Goal: Task Accomplishment & Management: Complete application form

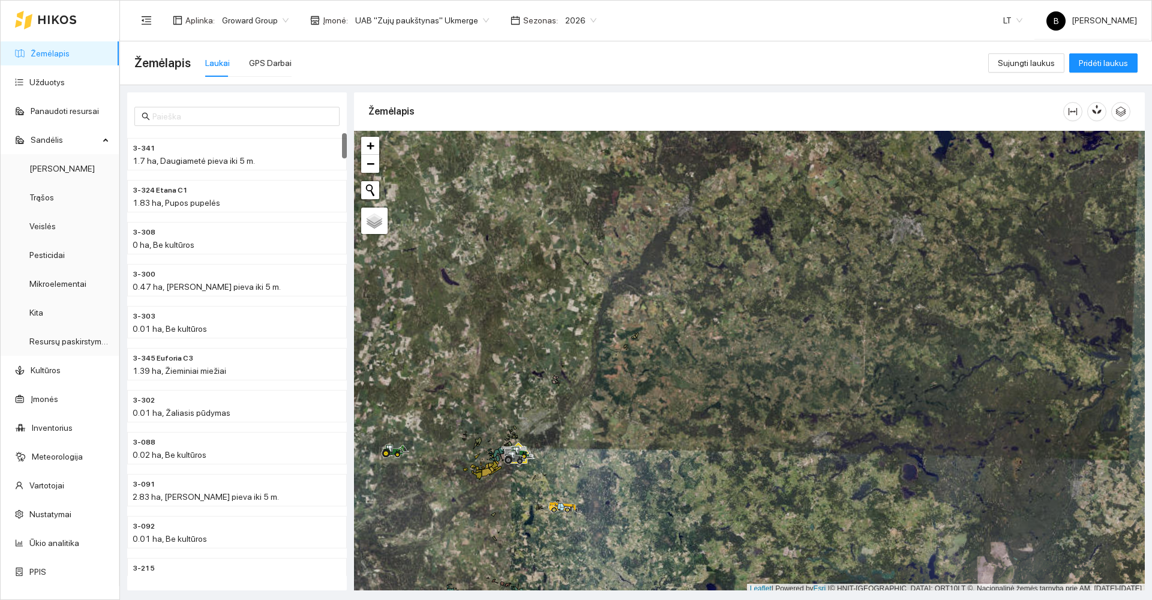
scroll to position [4, 0]
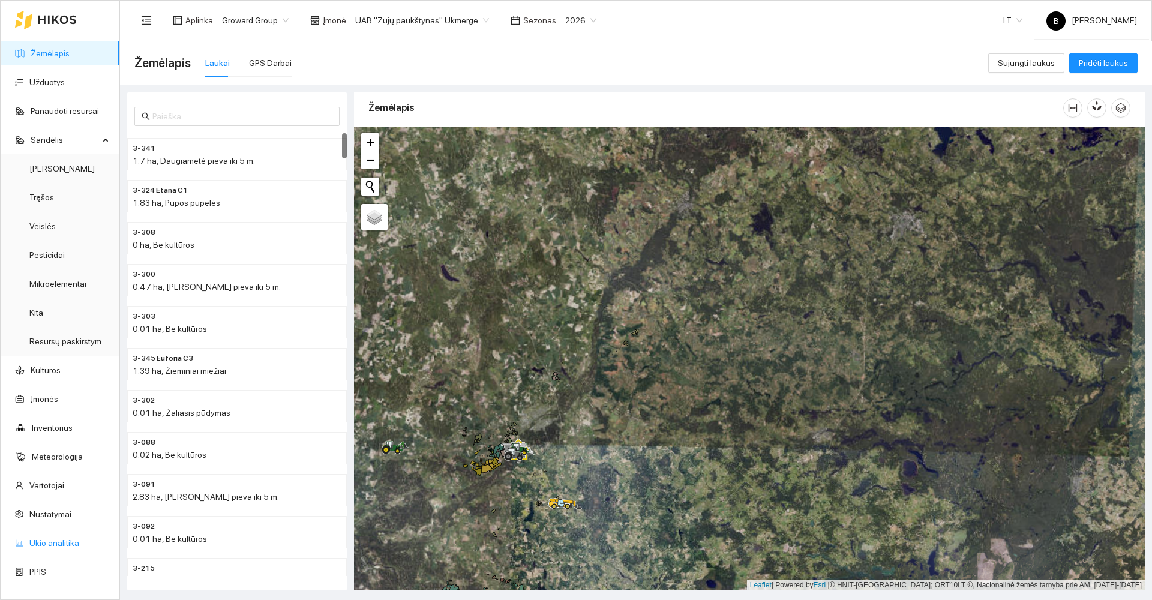
click at [49, 541] on link "Ūkio analitika" at bounding box center [54, 543] width 50 height 10
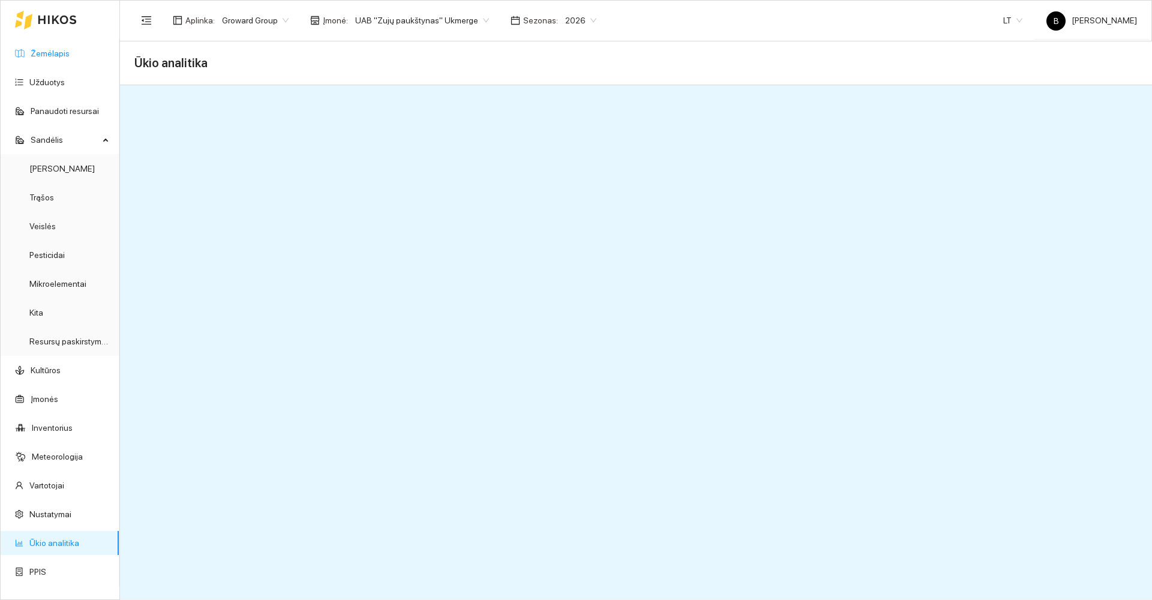
click at [40, 58] on link "Žemėlapis" at bounding box center [50, 54] width 39 height 10
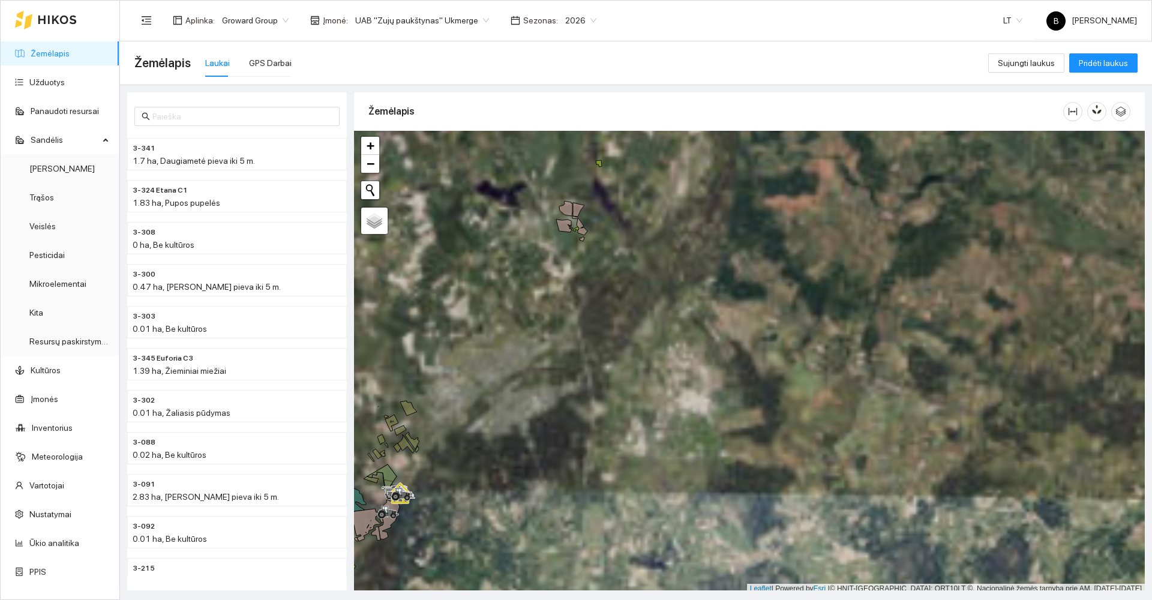
scroll to position [4, 0]
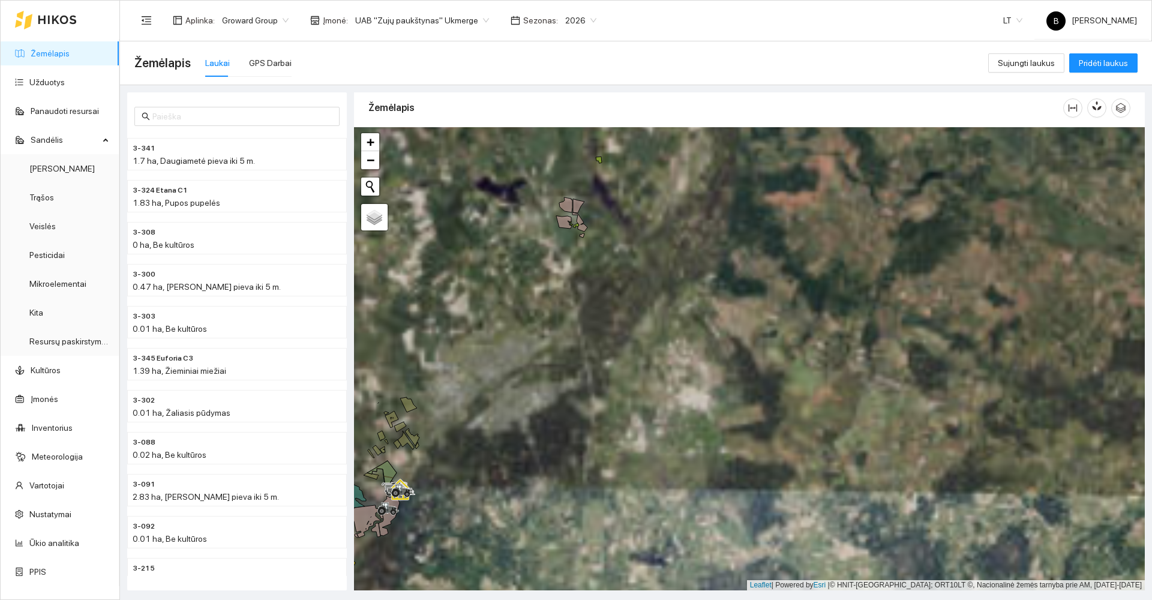
drag, startPoint x: 558, startPoint y: 428, endPoint x: 713, endPoint y: 319, distance: 189.5
click at [713, 319] on div at bounding box center [749, 358] width 791 height 463
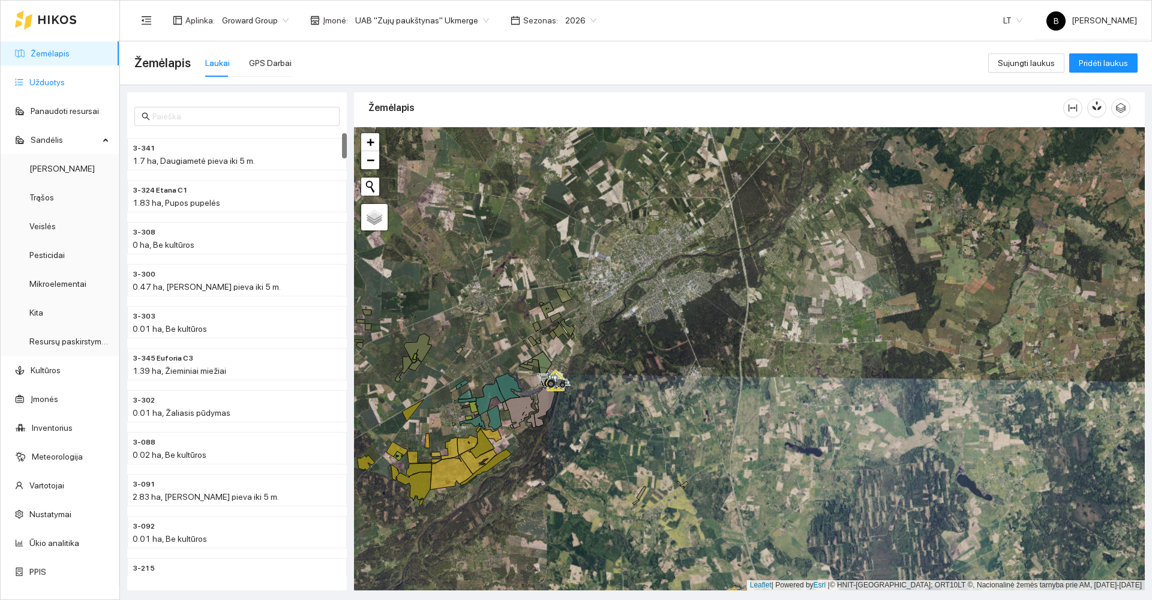
click at [41, 85] on link "Užduotys" at bounding box center [46, 82] width 35 height 10
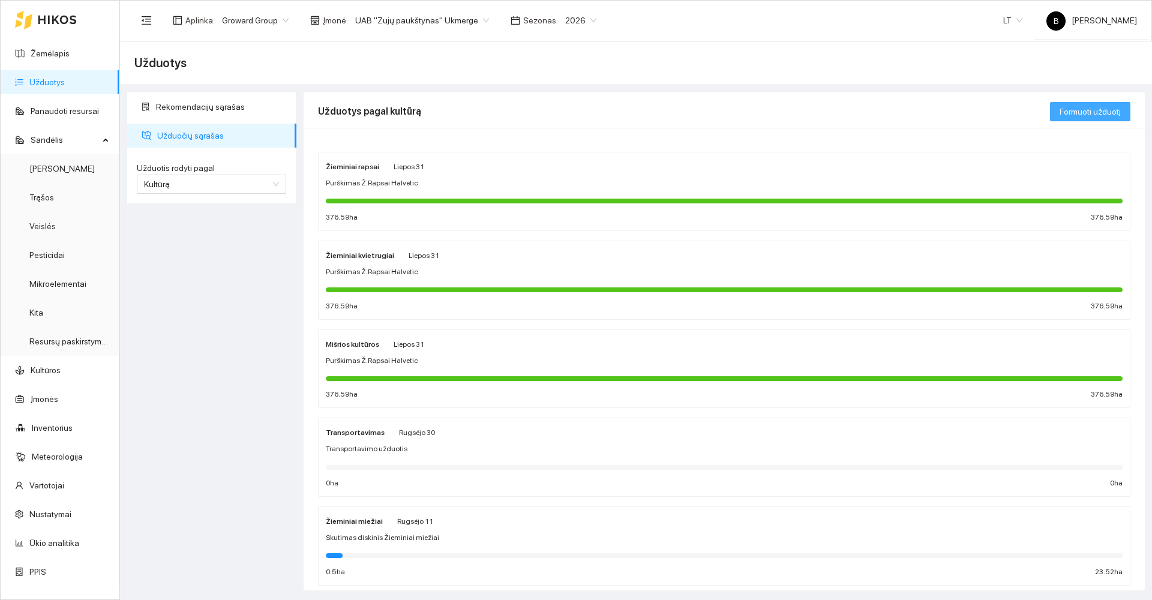
click at [1090, 111] on span "Formuoti užduotį" at bounding box center [1090, 111] width 61 height 13
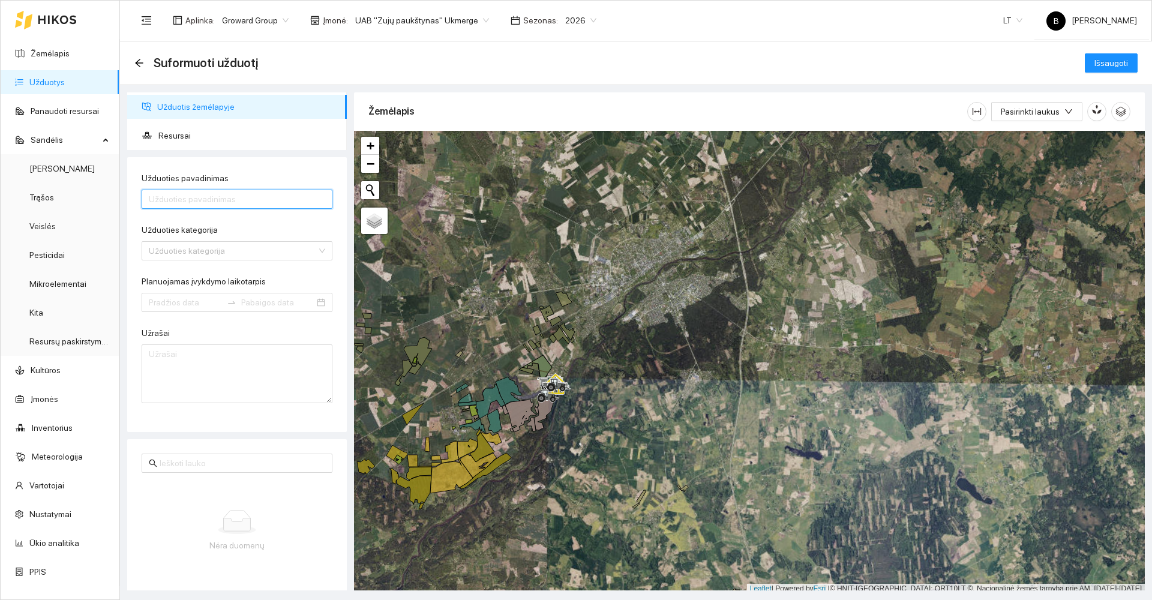
click at [208, 199] on input "Užduoties pavadinimas" at bounding box center [237, 199] width 191 height 19
type input "Purškimas Halvetic pabiros Ukmergė"
click at [240, 250] on input "Užduoties kategorija" at bounding box center [233, 251] width 168 height 18
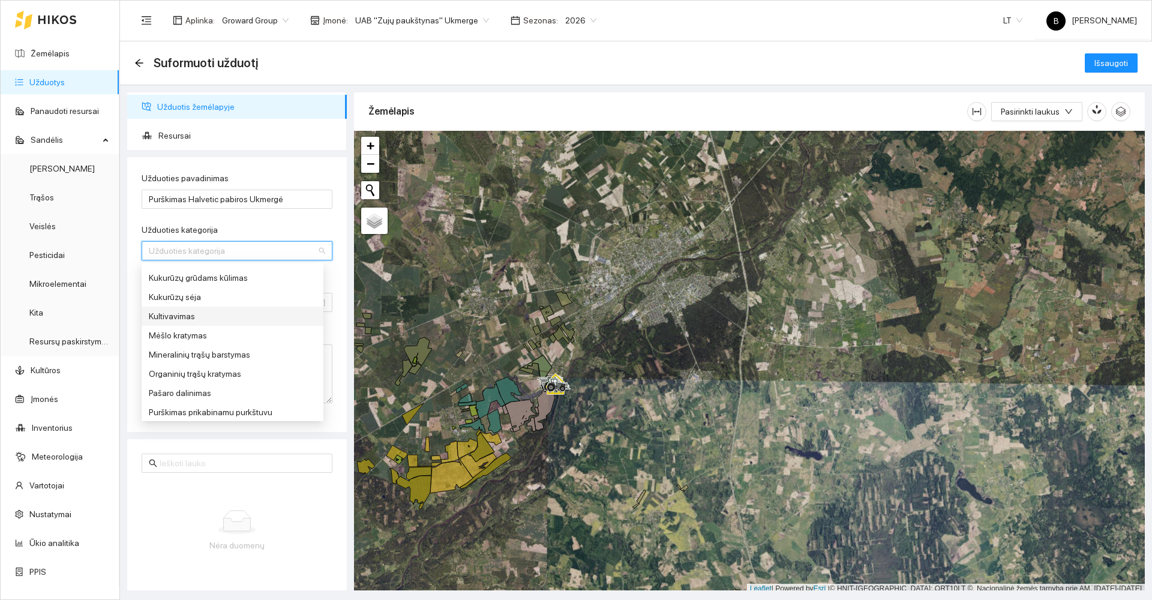
scroll to position [360, 0]
click at [181, 400] on div "Purškimas prikabinamu purkštuvu" at bounding box center [232, 394] width 167 height 13
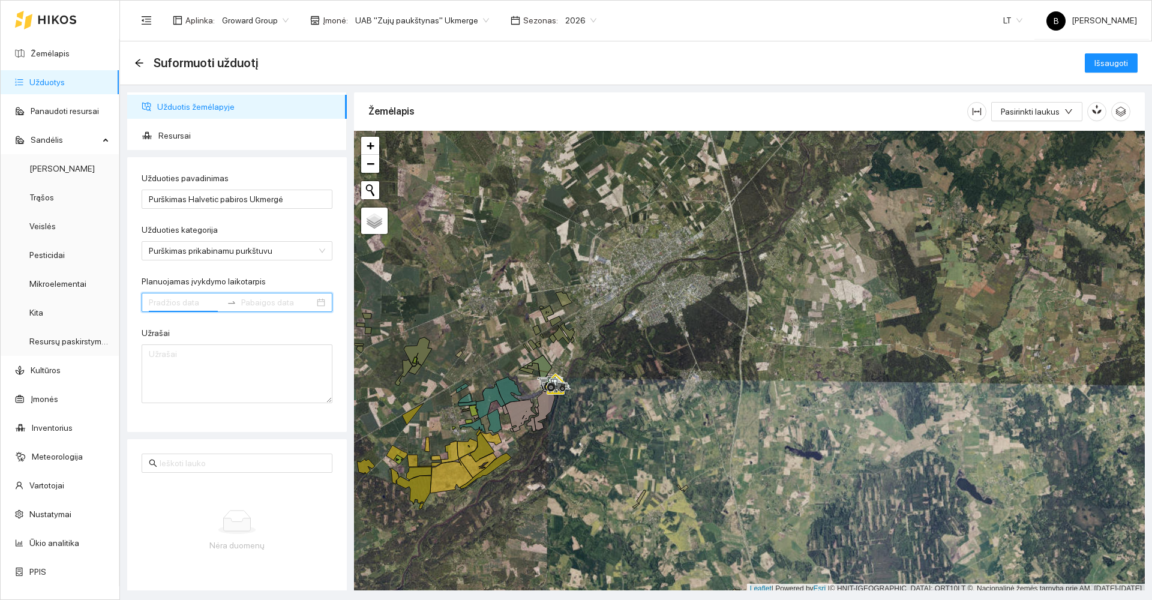
click at [190, 304] on input "Planuojamas įvykdymo laikotarpis" at bounding box center [185, 302] width 73 height 13
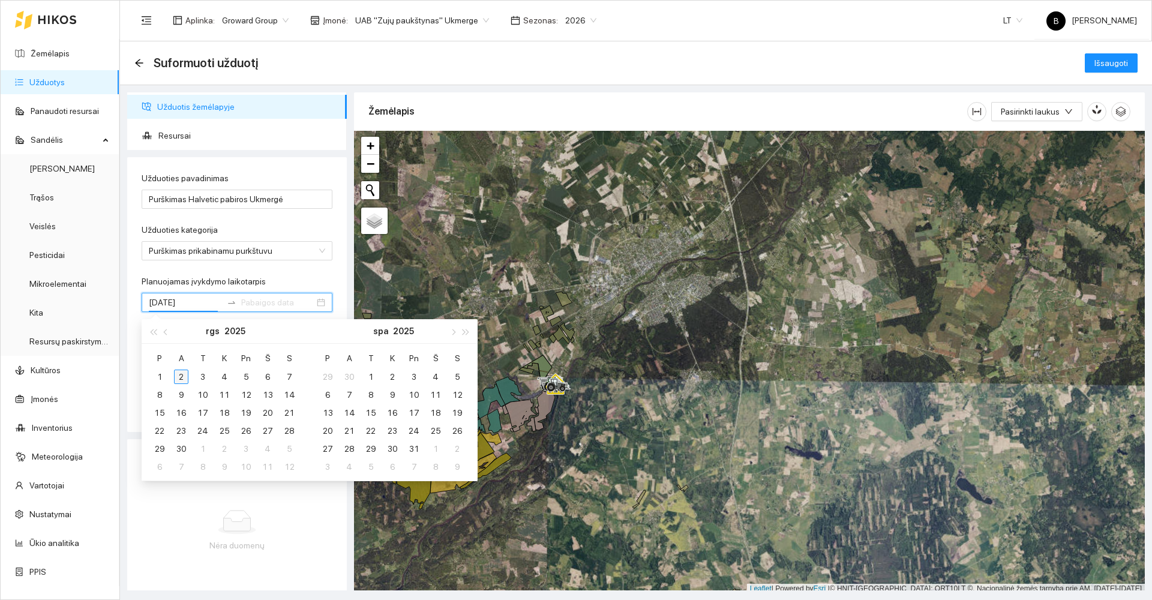
type input "[DATE]"
click at [180, 376] on div "2" at bounding box center [181, 377] width 14 height 14
type input "[DATE]"
click at [249, 378] on div "5" at bounding box center [246, 377] width 14 height 14
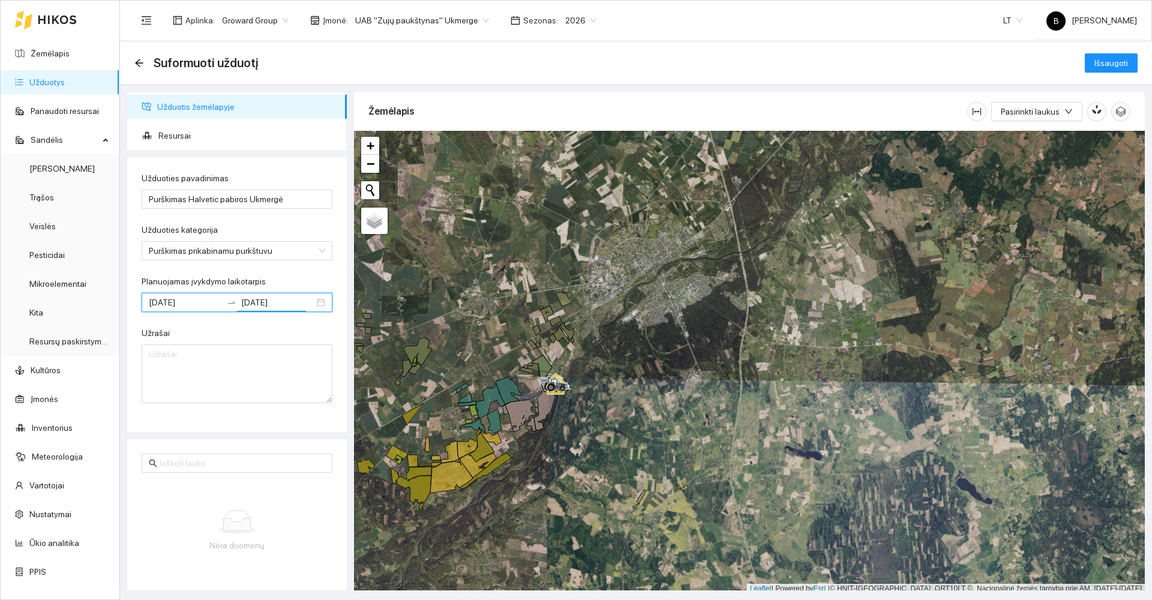
click at [243, 331] on div "Užrašai" at bounding box center [237, 335] width 191 height 18
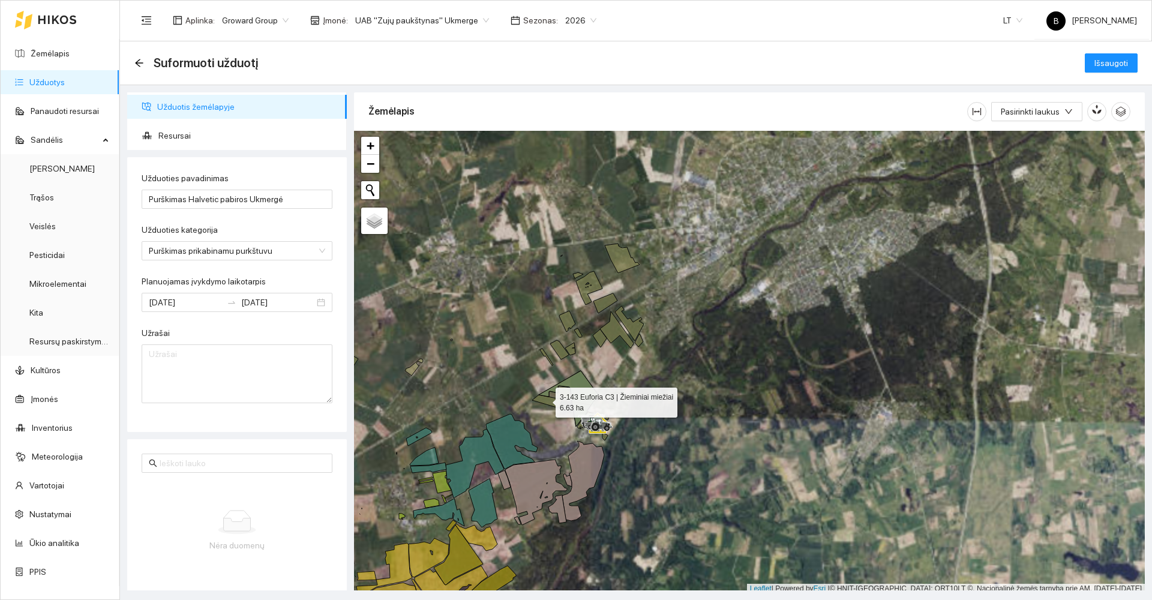
scroll to position [4, 0]
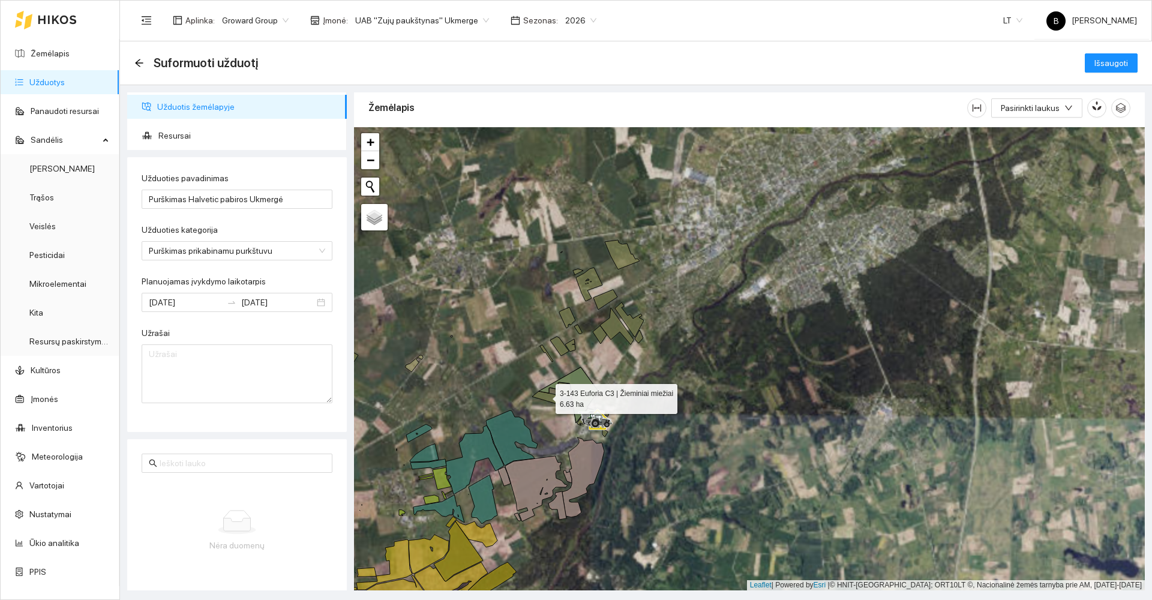
click at [545, 400] on icon at bounding box center [547, 397] width 30 height 13
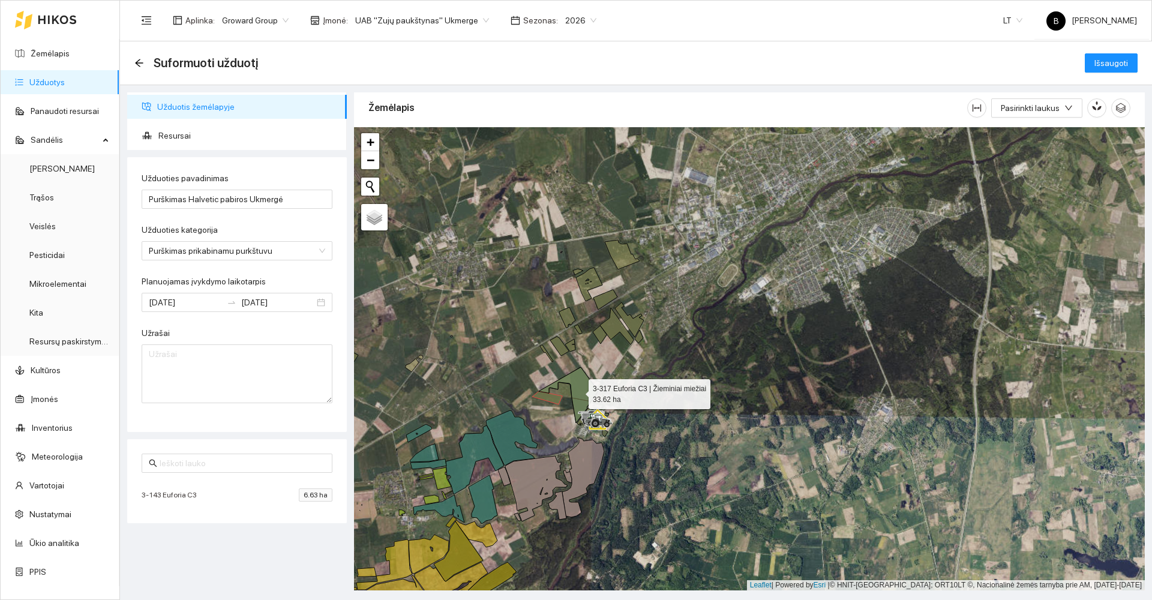
click at [556, 383] on icon at bounding box center [568, 395] width 59 height 56
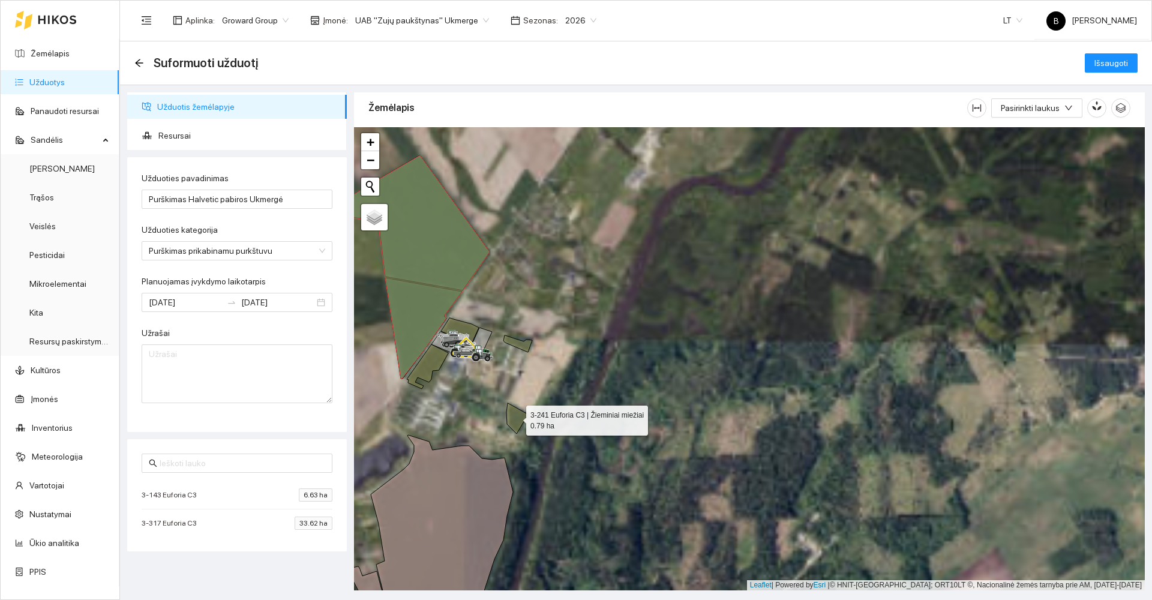
click at [517, 419] on icon at bounding box center [518, 418] width 22 height 31
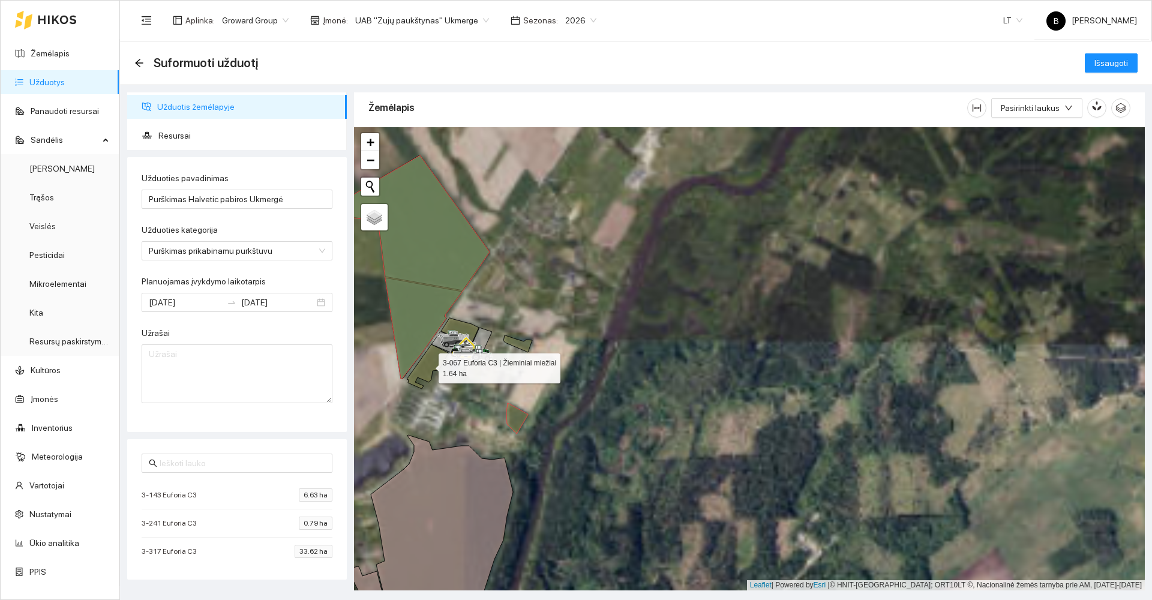
click at [424, 365] on icon at bounding box center [427, 366] width 41 height 44
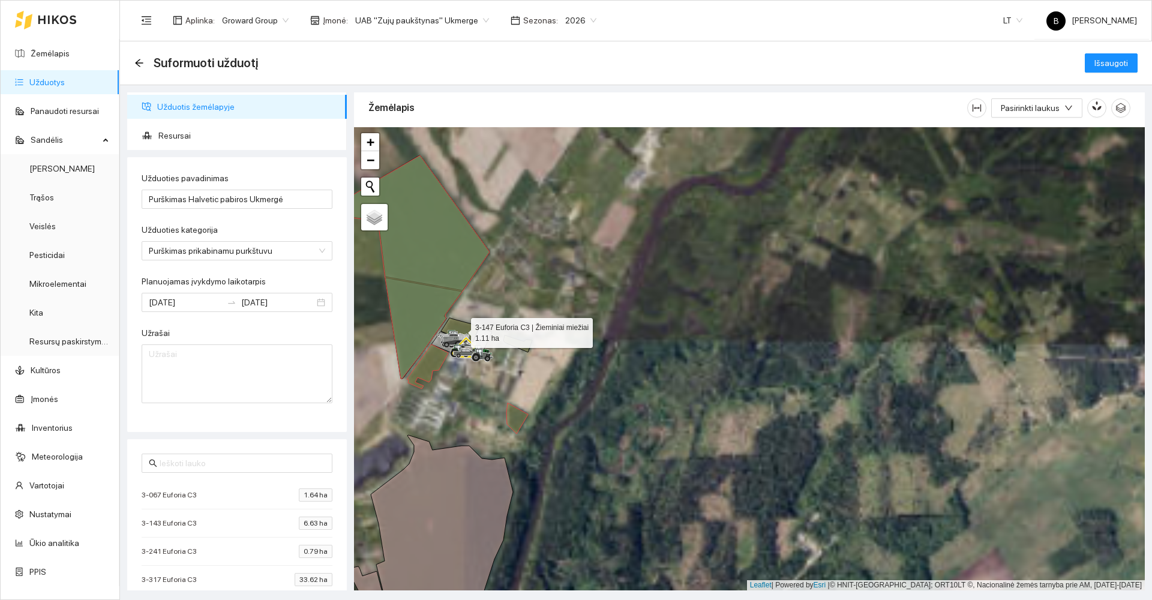
click at [467, 329] on icon at bounding box center [460, 331] width 38 height 26
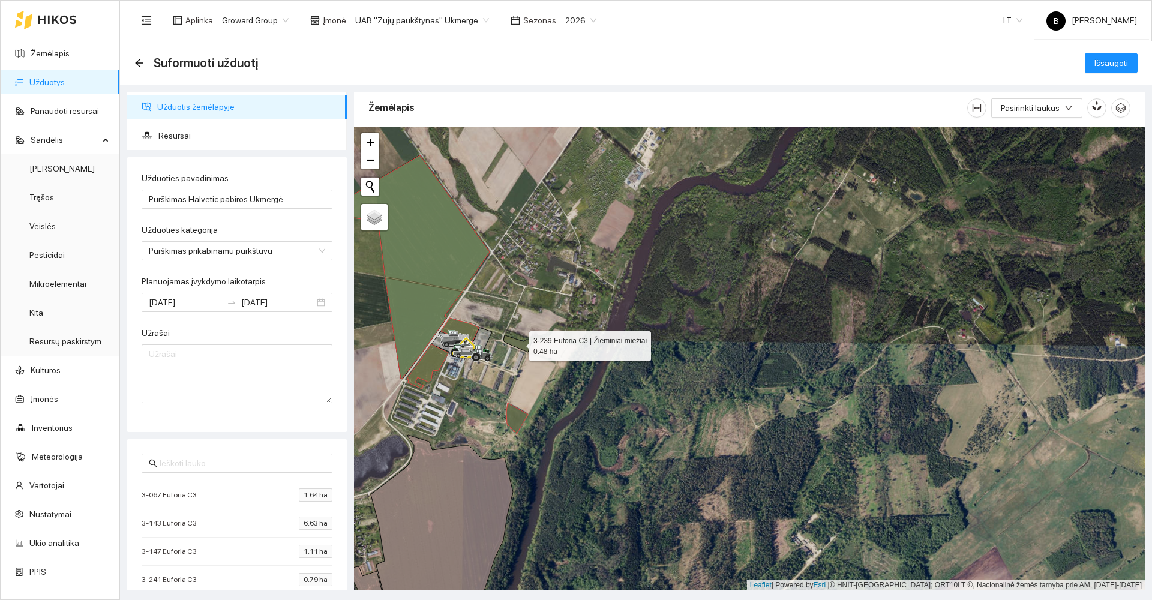
click at [523, 344] on icon at bounding box center [518, 343] width 29 height 17
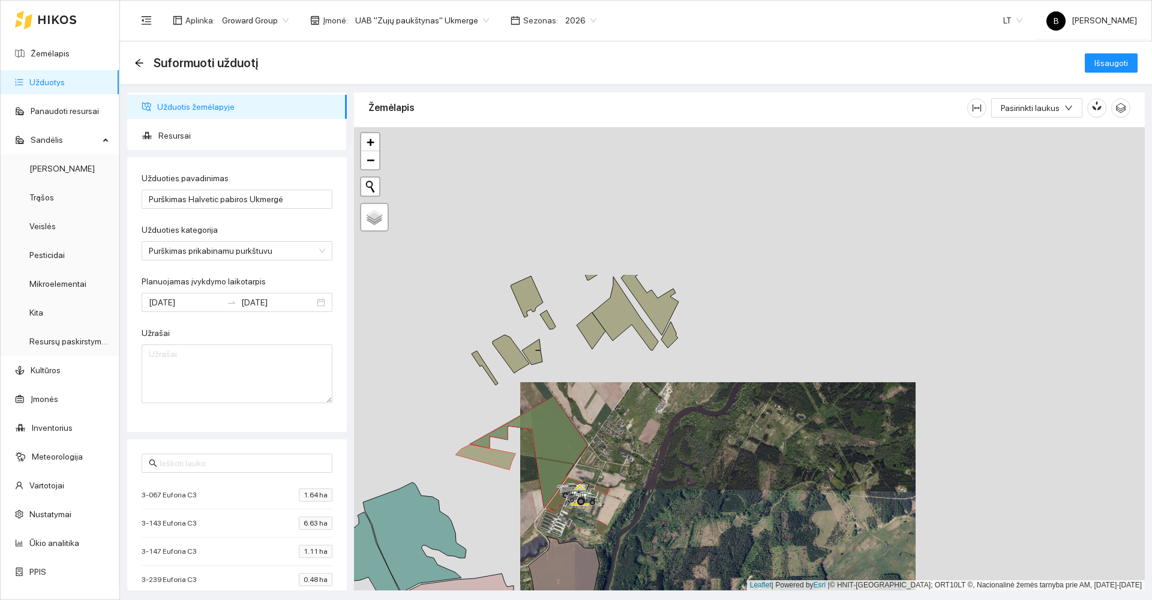
drag, startPoint x: 614, startPoint y: 241, endPoint x: 642, endPoint y: 432, distance: 193.4
click at [651, 436] on div at bounding box center [749, 358] width 791 height 463
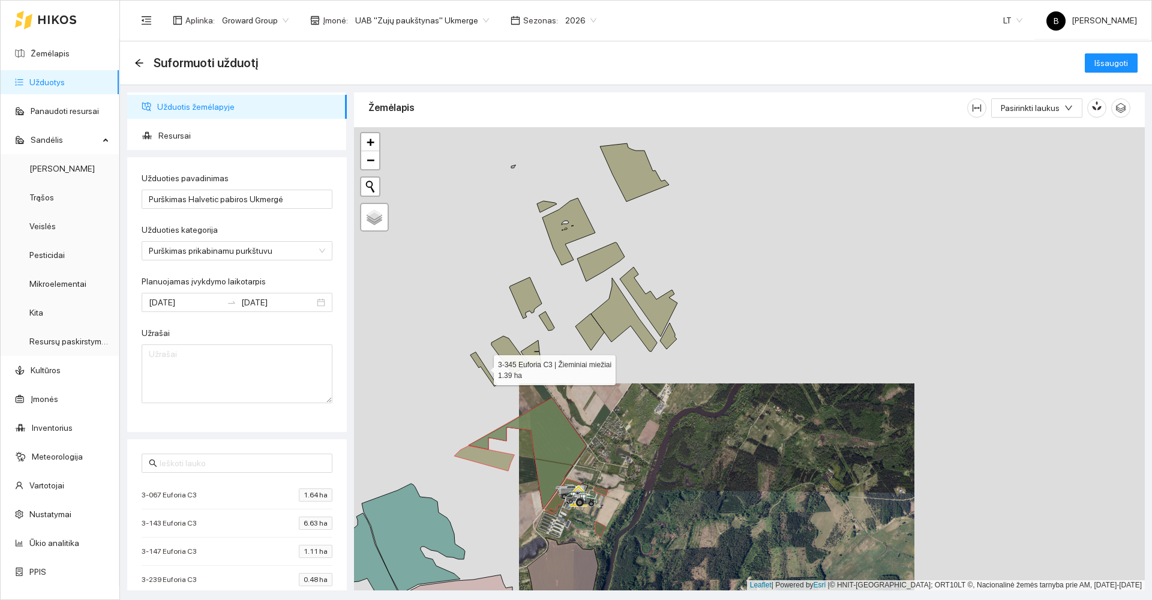
click at [477, 361] on icon at bounding box center [484, 369] width 26 height 34
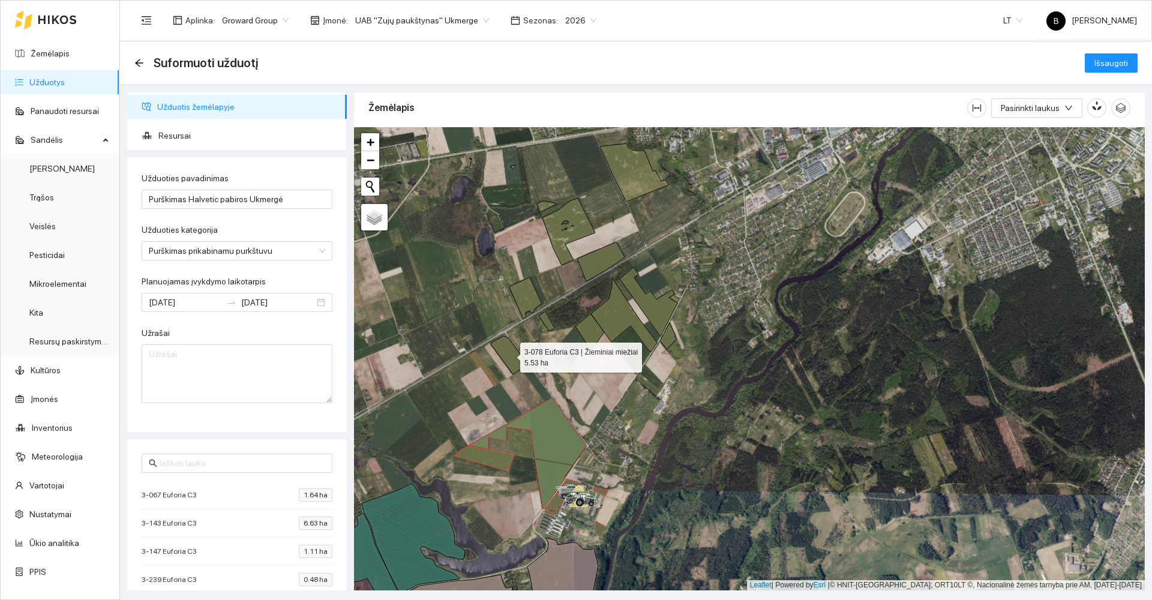
click at [511, 356] on icon at bounding box center [510, 355] width 37 height 38
click at [531, 360] on icon at bounding box center [531, 353] width 20 height 26
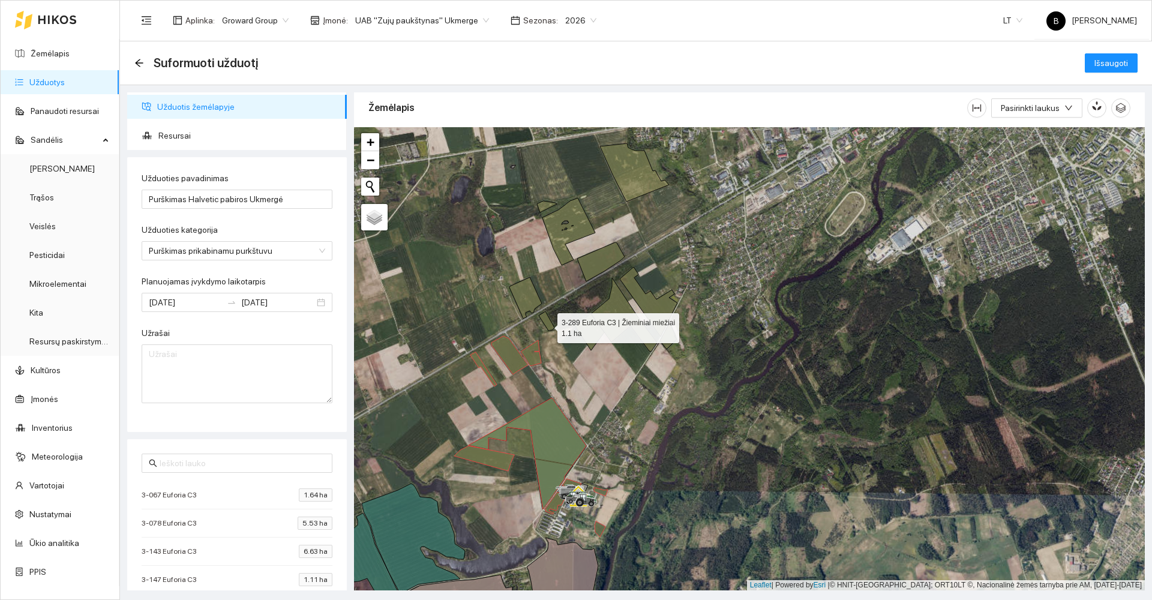
click at [547, 325] on icon at bounding box center [547, 320] width 16 height 19
click at [589, 328] on icon at bounding box center [590, 332] width 29 height 37
click at [616, 317] on icon at bounding box center [624, 315] width 66 height 74
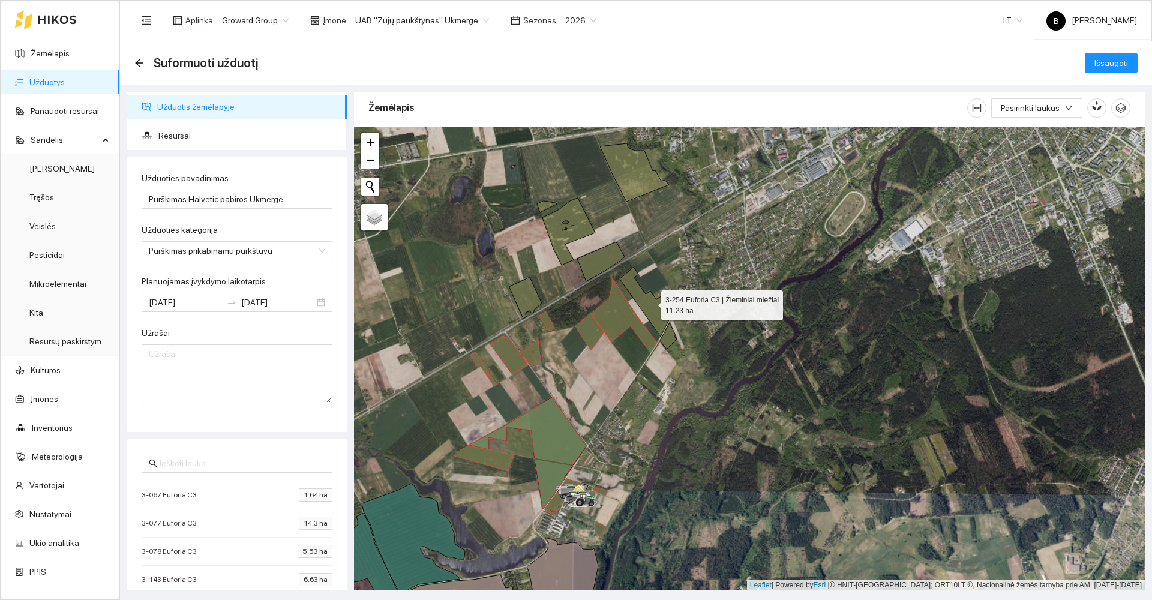
click at [661, 307] on icon at bounding box center [649, 302] width 58 height 70
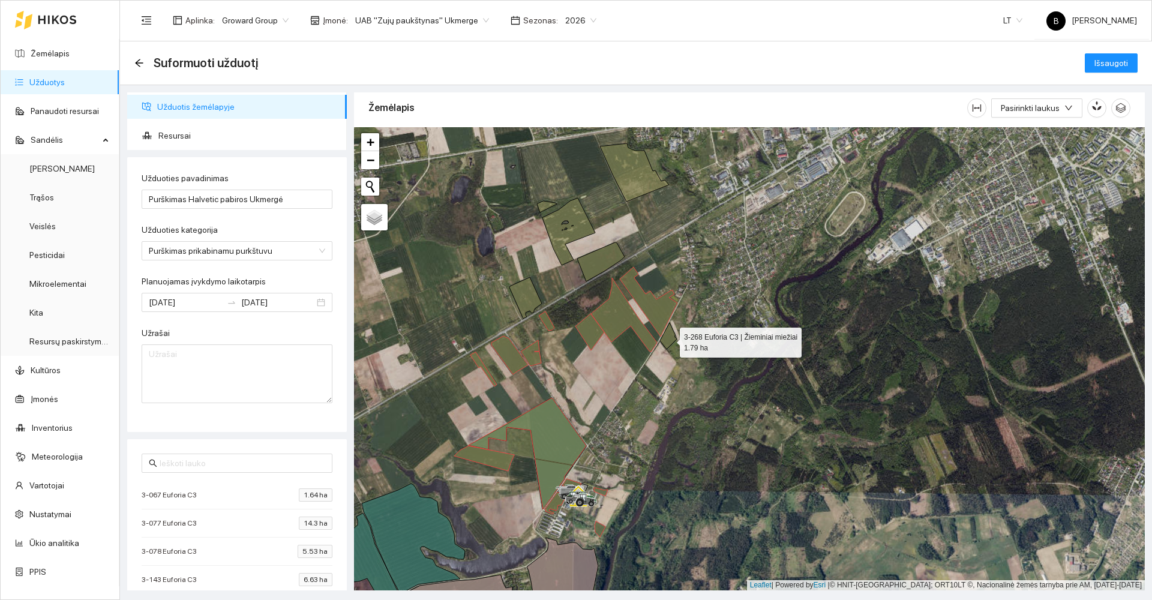
click at [669, 340] on icon at bounding box center [668, 336] width 17 height 26
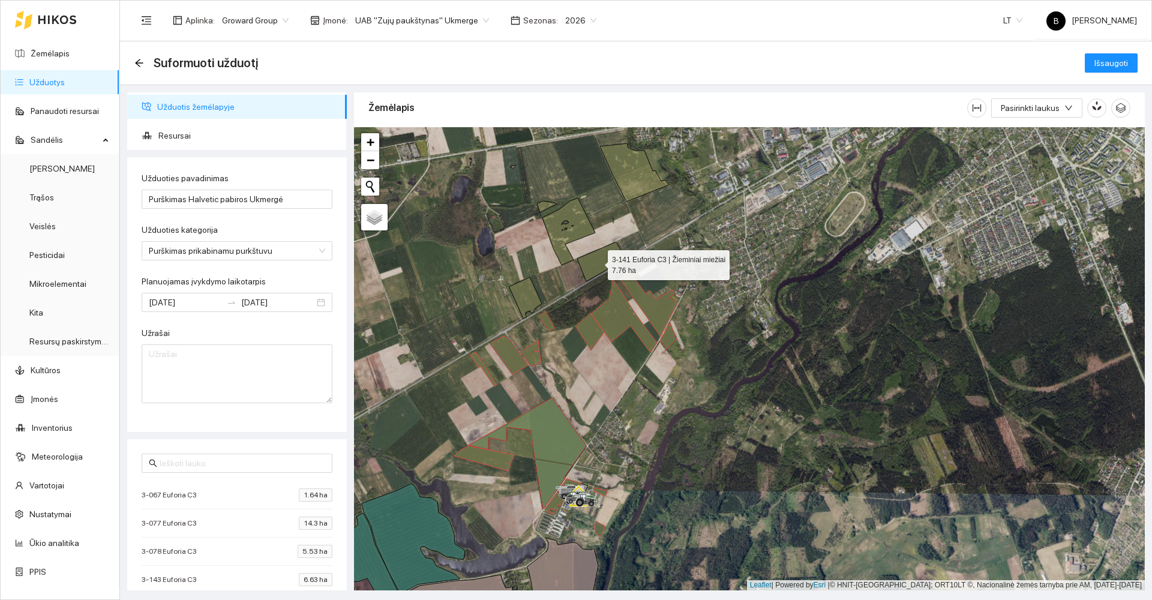
click at [597, 262] on icon at bounding box center [600, 261] width 47 height 39
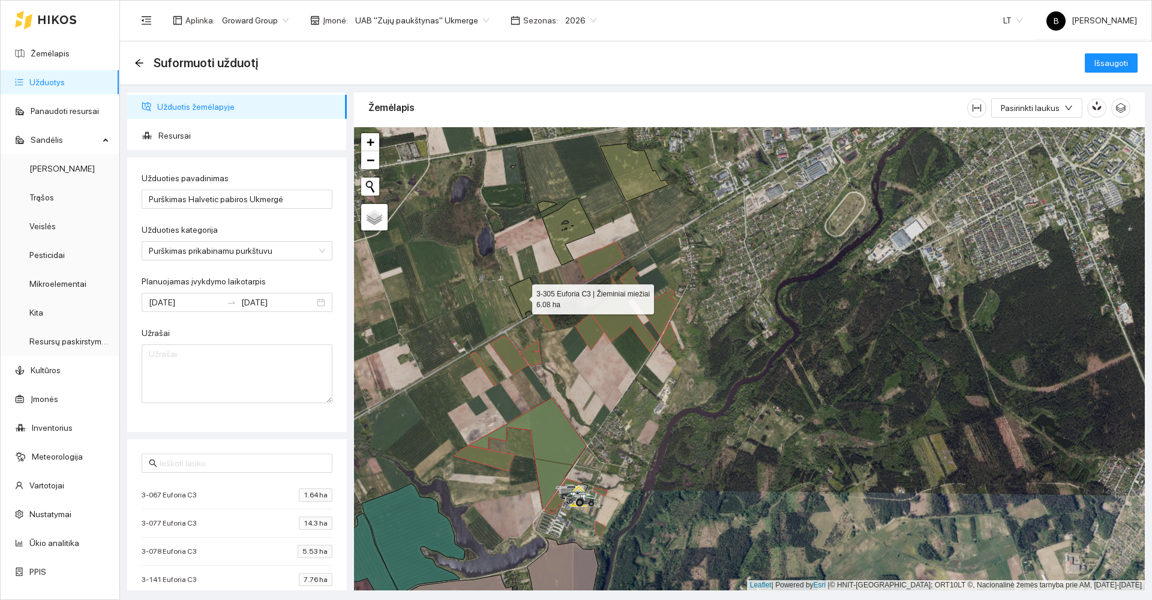
click at [522, 296] on icon at bounding box center [526, 297] width 32 height 41
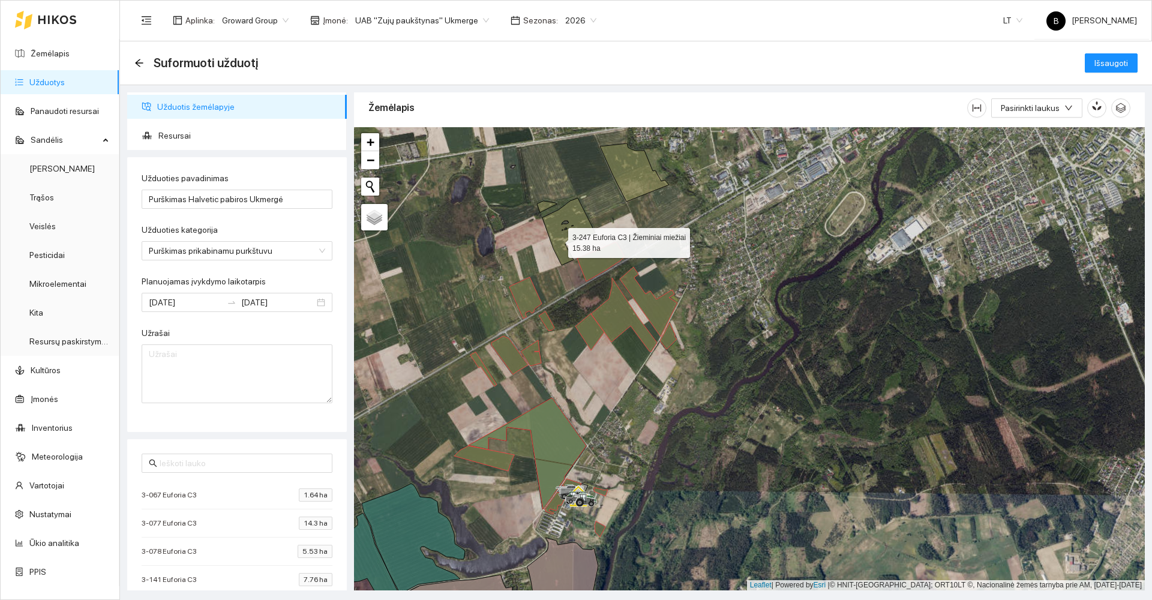
click at [558, 240] on icon at bounding box center [566, 231] width 58 height 67
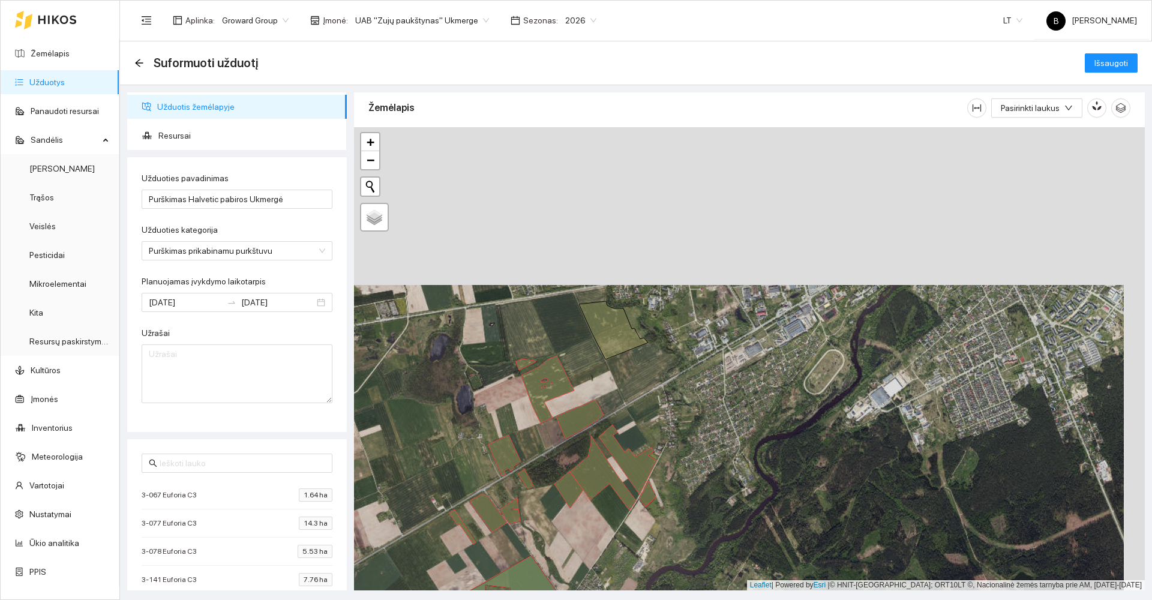
drag, startPoint x: 640, startPoint y: 193, endPoint x: 608, endPoint y: 400, distance: 209.0
click at [608, 359] on icon at bounding box center [613, 330] width 69 height 58
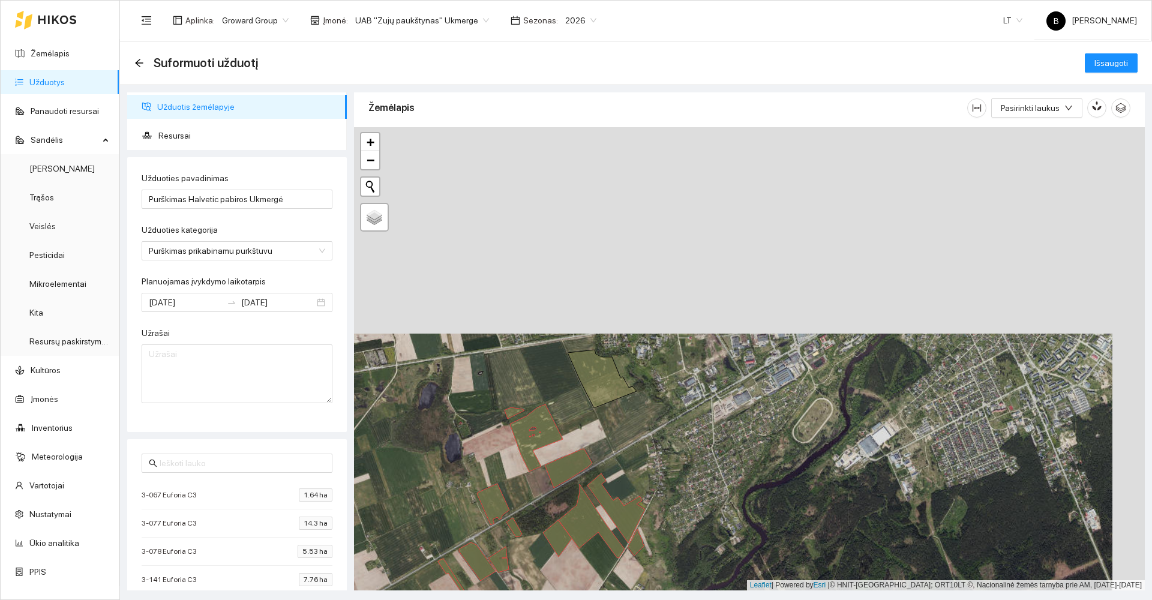
click at [599, 383] on icon at bounding box center [602, 379] width 69 height 58
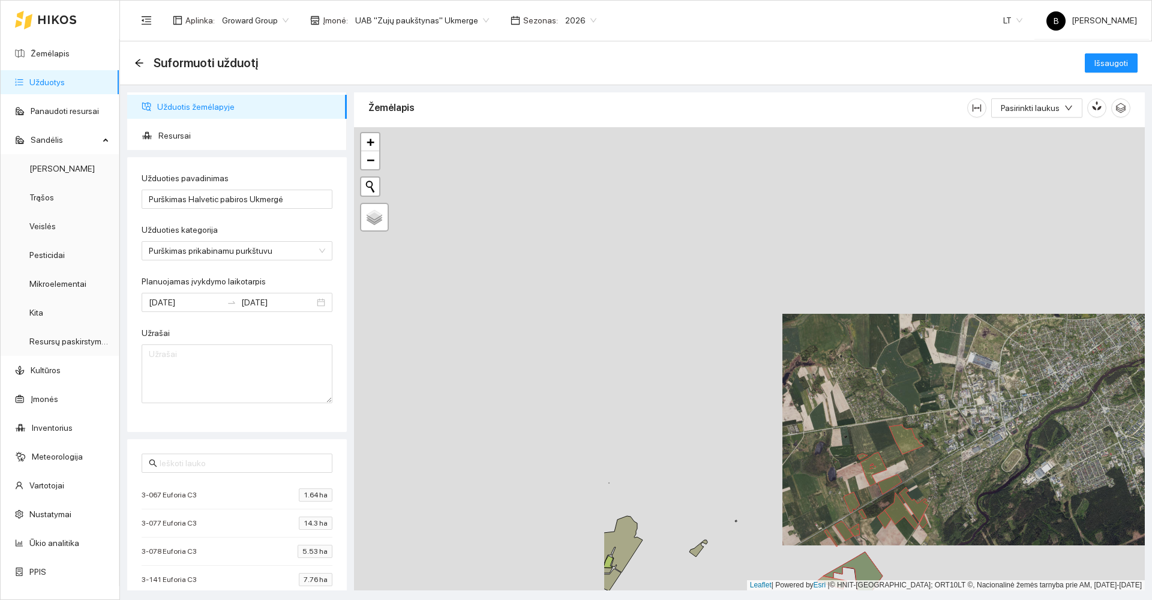
drag, startPoint x: 498, startPoint y: 343, endPoint x: 815, endPoint y: 383, distance: 319.4
click at [829, 394] on div at bounding box center [749, 358] width 791 height 463
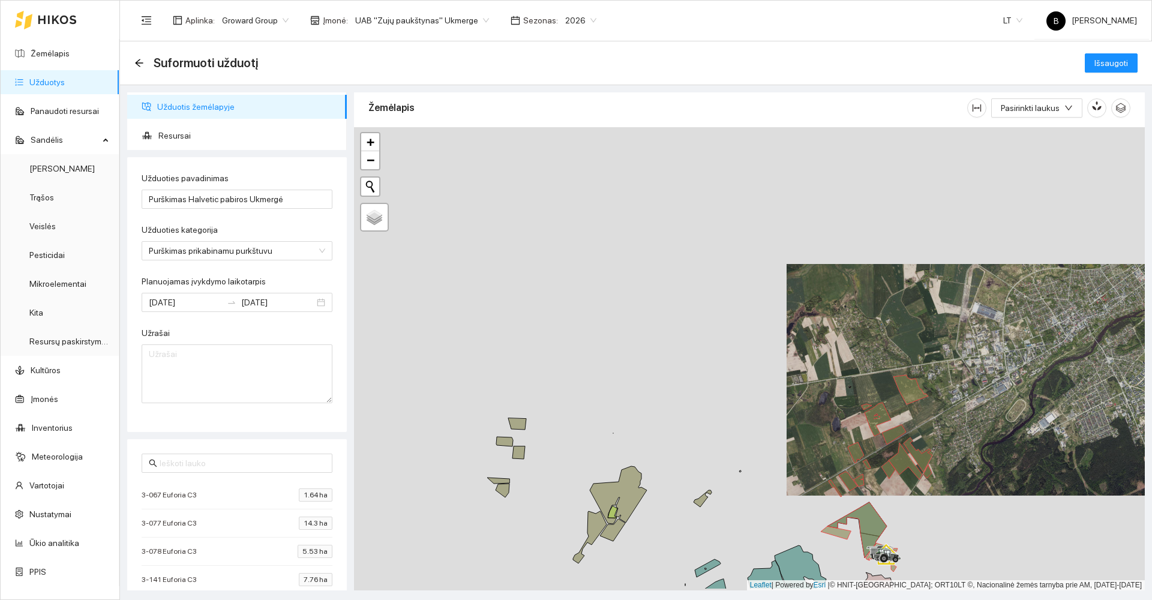
drag, startPoint x: 650, startPoint y: 471, endPoint x: 682, endPoint y: 369, distance: 107.0
click at [682, 369] on div at bounding box center [749, 358] width 791 height 463
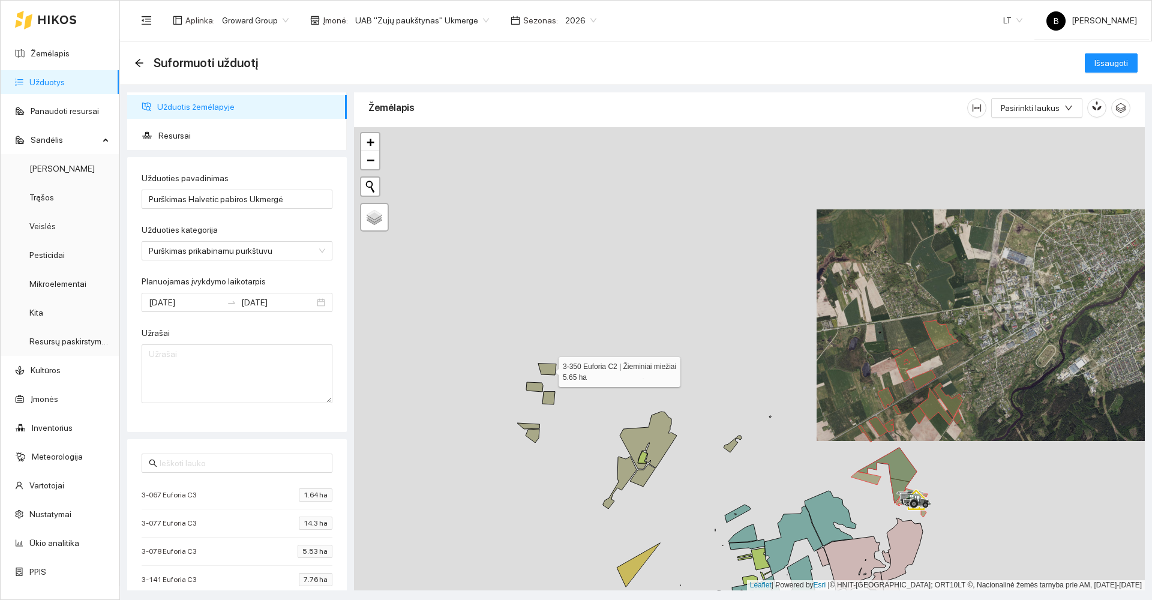
click at [548, 369] on icon at bounding box center [547, 369] width 18 height 11
click at [534, 385] on icon at bounding box center [534, 387] width 17 height 10
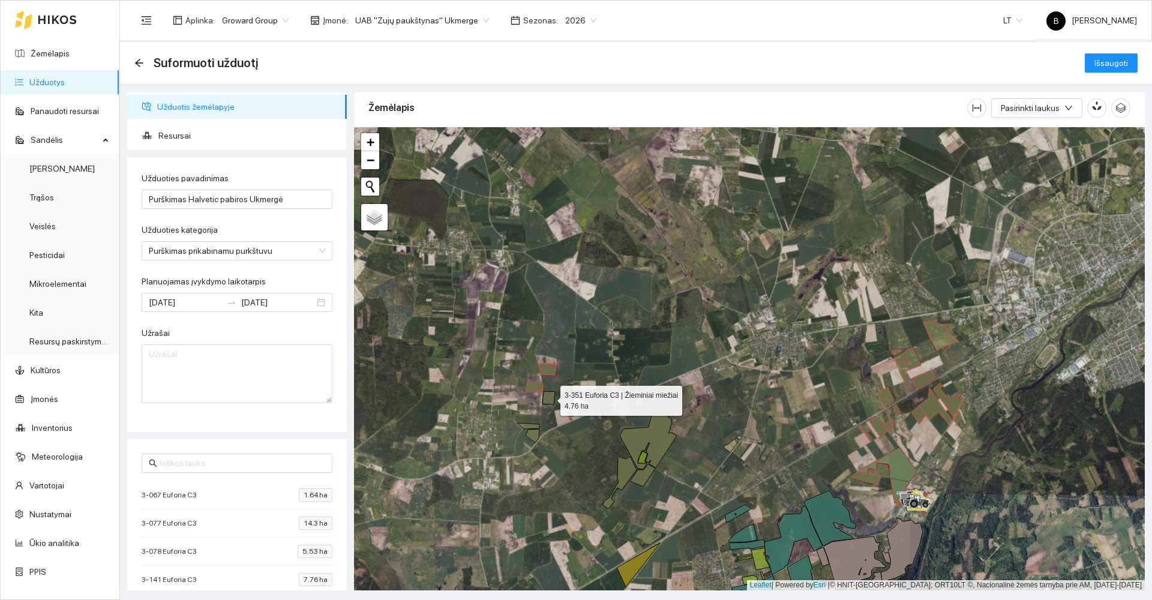
click at [550, 398] on icon at bounding box center [549, 398] width 13 height 13
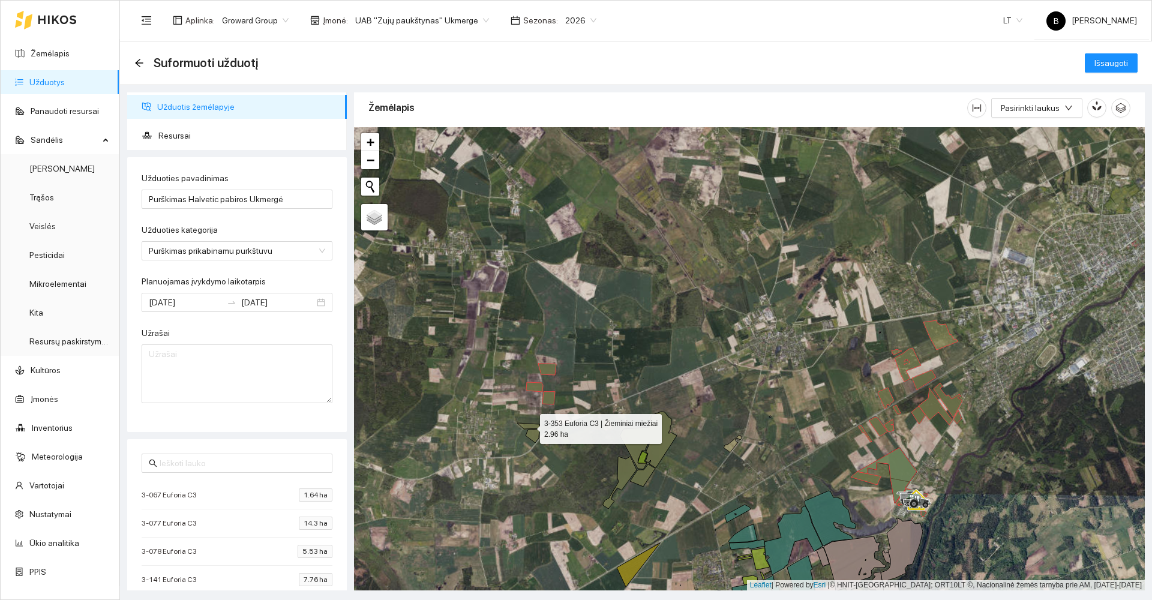
click at [529, 425] on icon at bounding box center [528, 426] width 22 height 6
click at [535, 434] on icon at bounding box center [533, 436] width 14 height 14
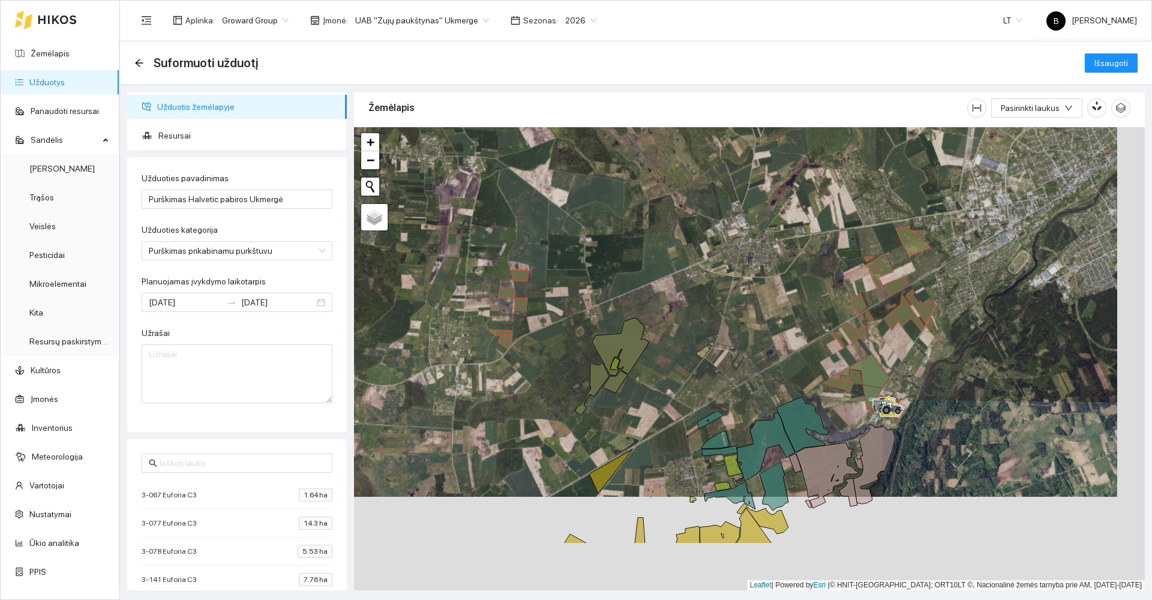
drag, startPoint x: 574, startPoint y: 466, endPoint x: 546, endPoint y: 370, distance: 99.5
click at [546, 370] on div at bounding box center [749, 358] width 791 height 463
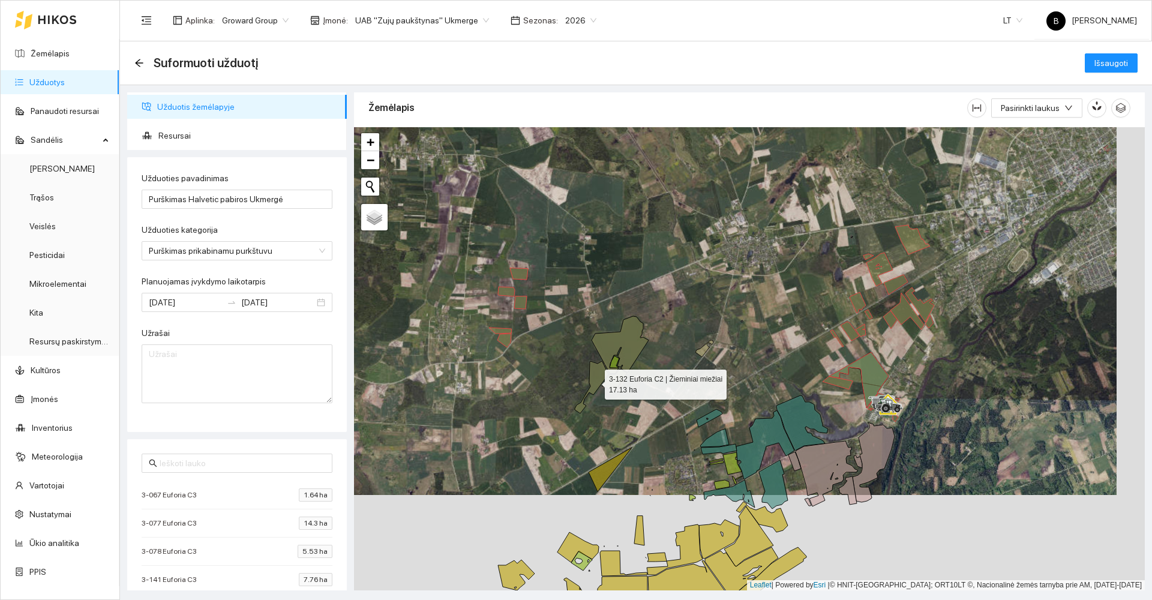
click at [596, 385] on icon at bounding box center [592, 387] width 34 height 52
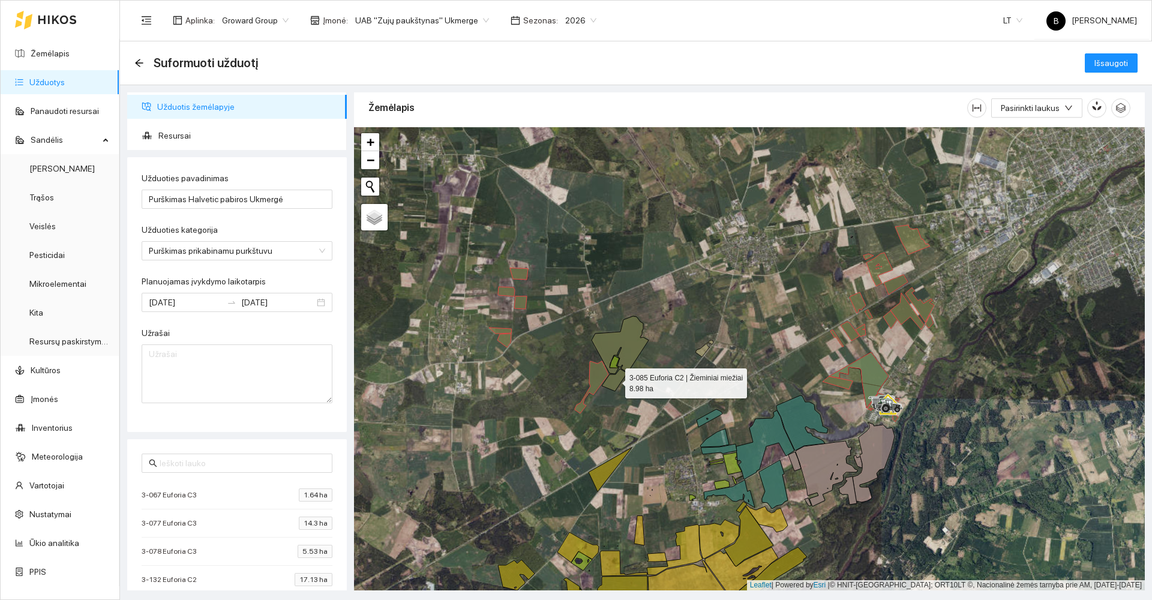
click at [618, 379] on icon at bounding box center [614, 380] width 25 height 22
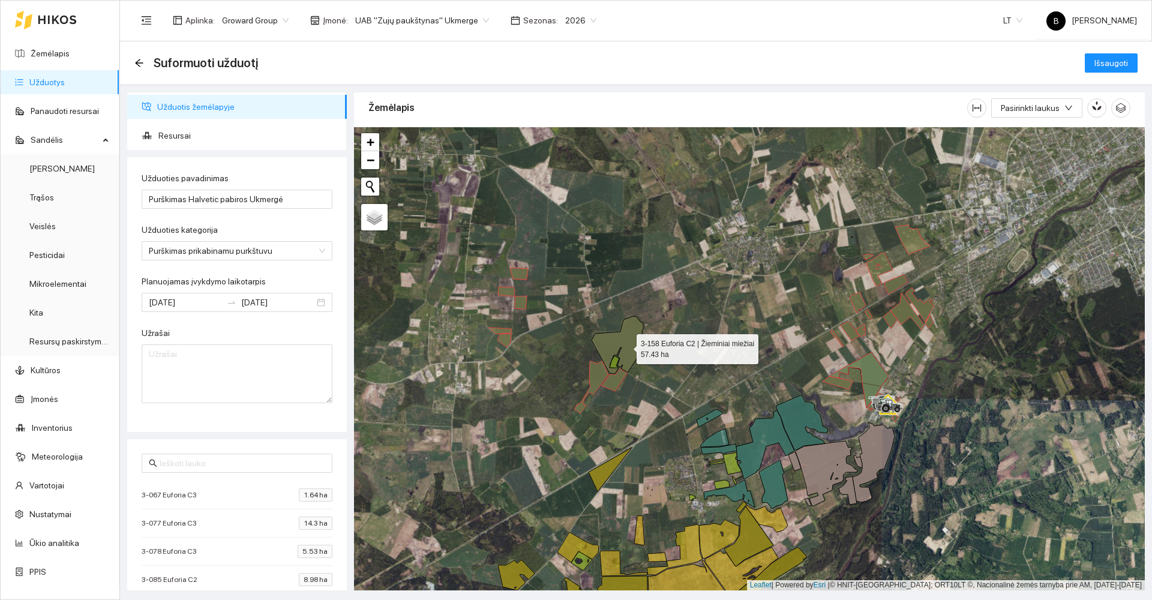
click at [626, 346] on icon at bounding box center [620, 345] width 57 height 58
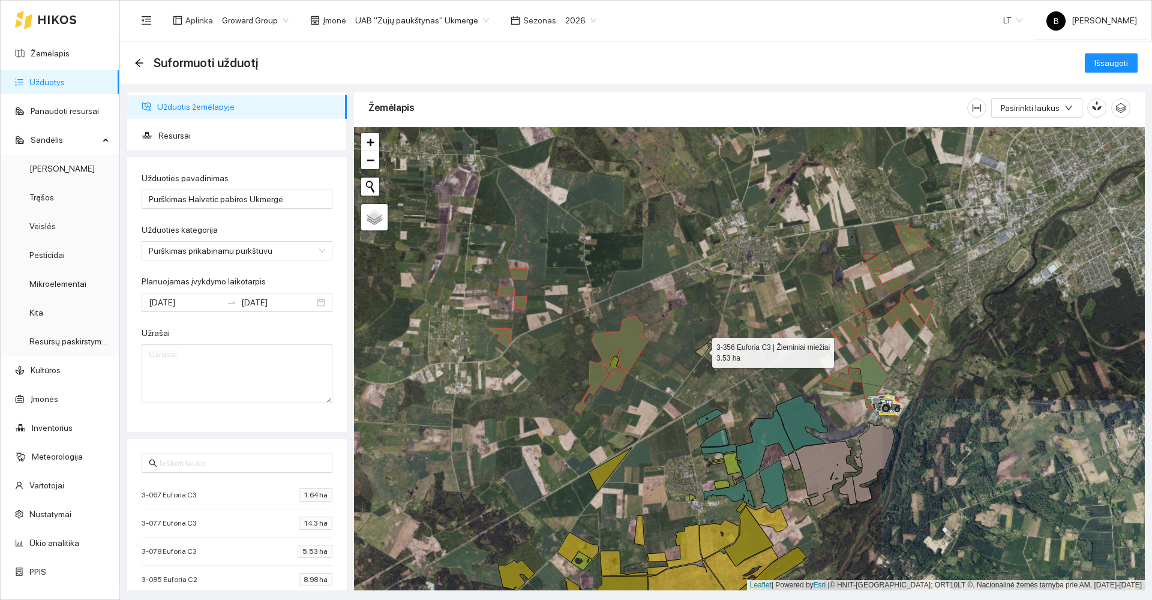
click at [702, 350] on icon at bounding box center [705, 348] width 18 height 17
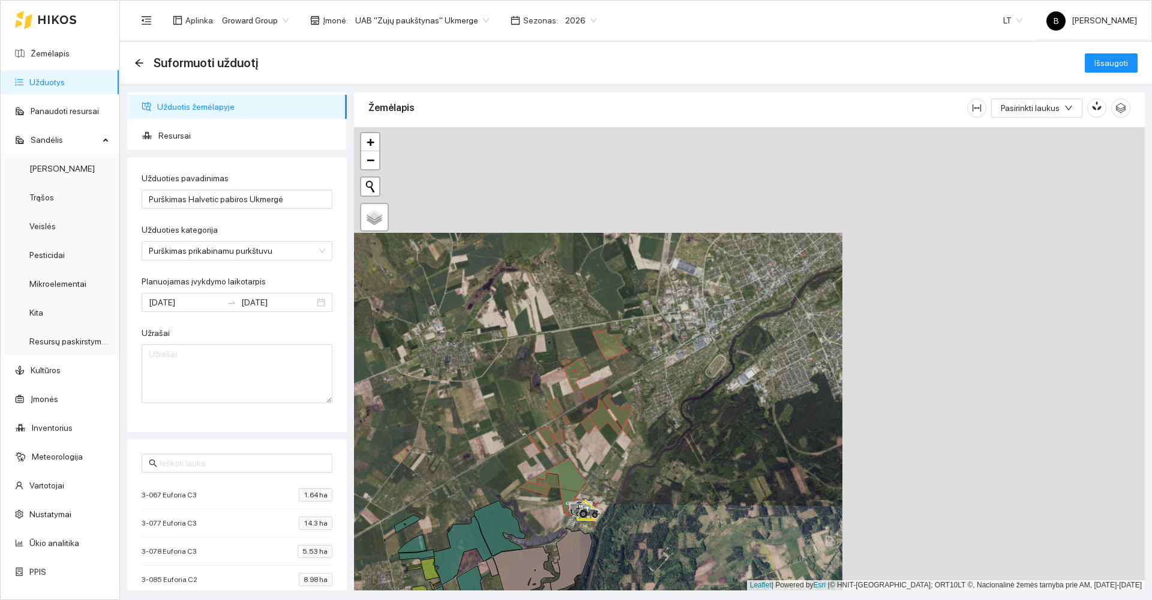
drag, startPoint x: 766, startPoint y: 339, endPoint x: 385, endPoint y: 496, distance: 411.7
click at [385, 496] on div at bounding box center [749, 358] width 791 height 463
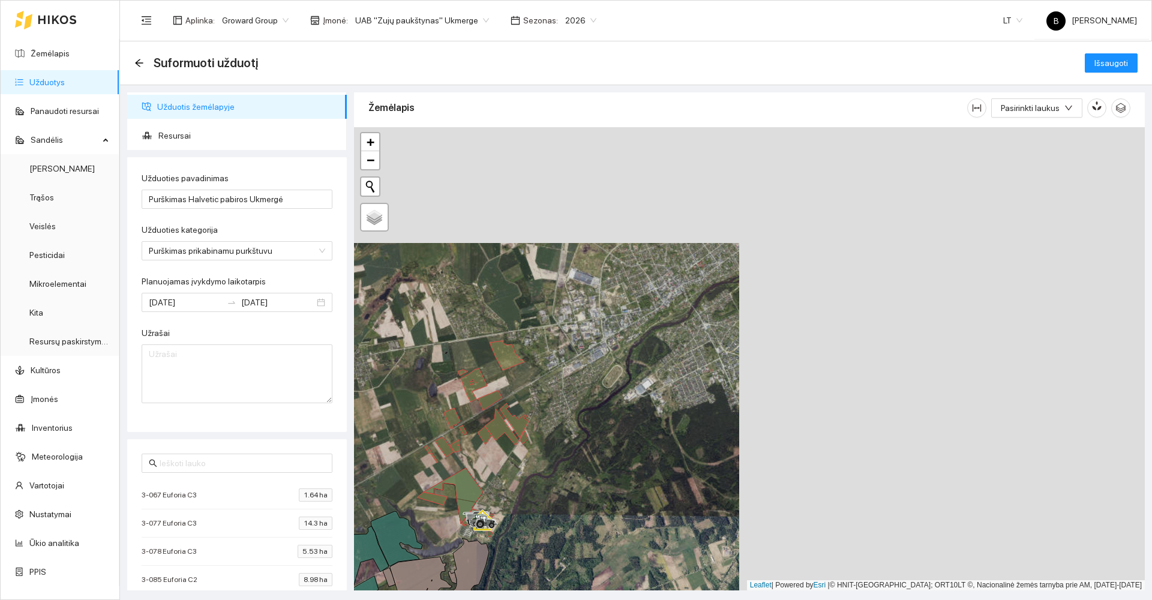
drag, startPoint x: 649, startPoint y: 484, endPoint x: 523, endPoint y: 307, distance: 216.5
click at [524, 310] on div at bounding box center [749, 358] width 791 height 463
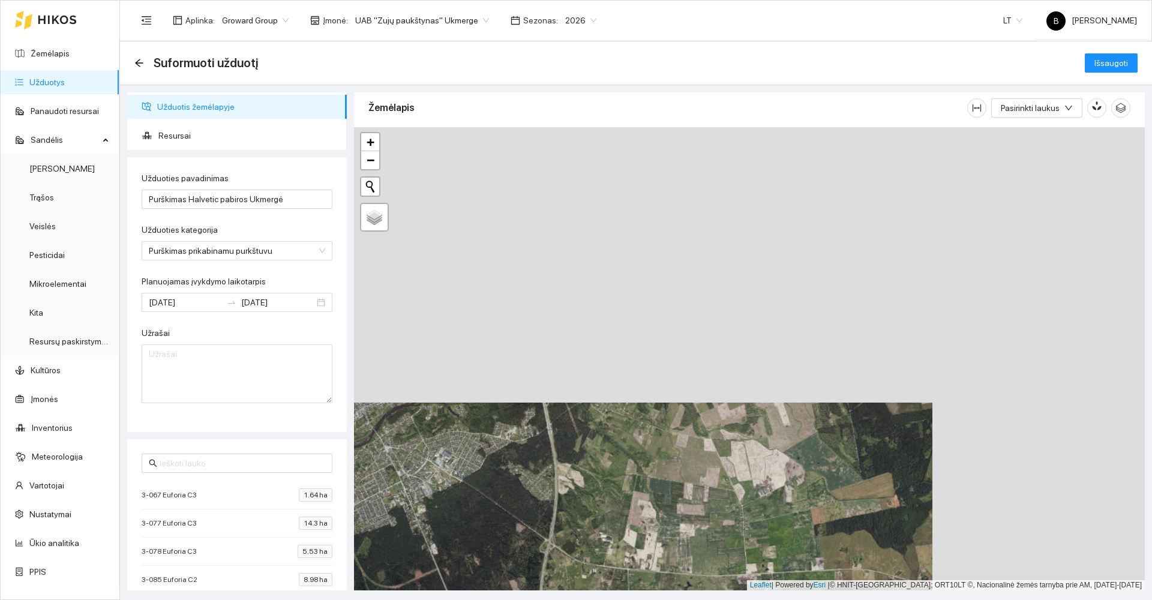
drag, startPoint x: 734, startPoint y: 328, endPoint x: 522, endPoint y: 604, distance: 347.9
click at [522, 600] on html "Žemėlapis Užduotys Panaudoti resursai Sandėlis Derlius Trąšos Veislės Pesticida…" at bounding box center [576, 300] width 1152 height 600
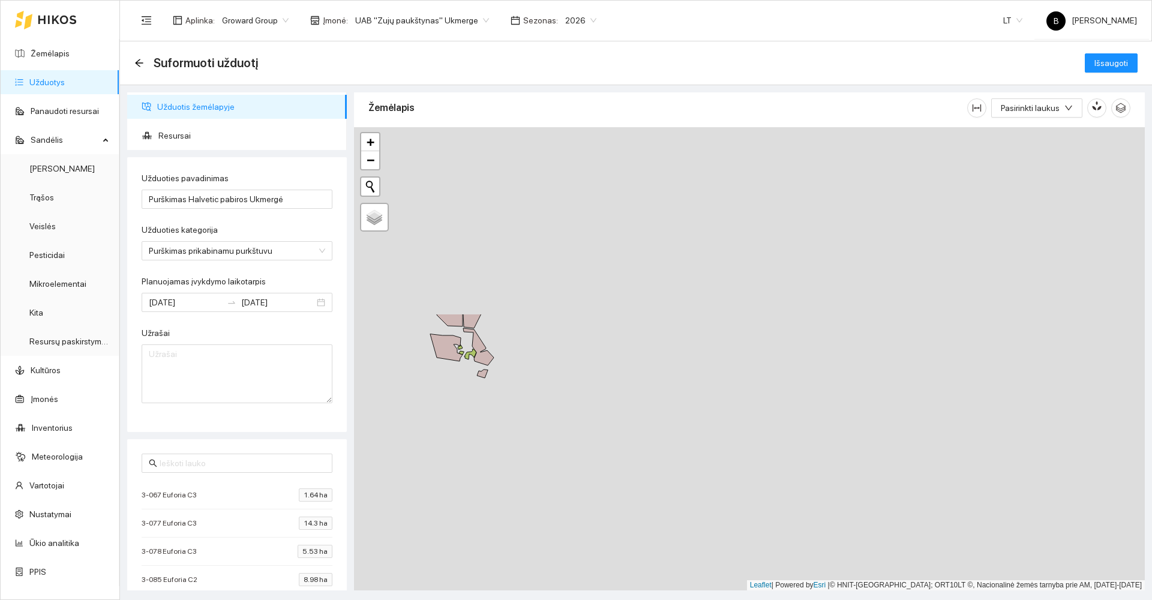
drag, startPoint x: 621, startPoint y: 293, endPoint x: 559, endPoint y: 540, distance: 254.1
click at [559, 540] on div at bounding box center [749, 358] width 791 height 463
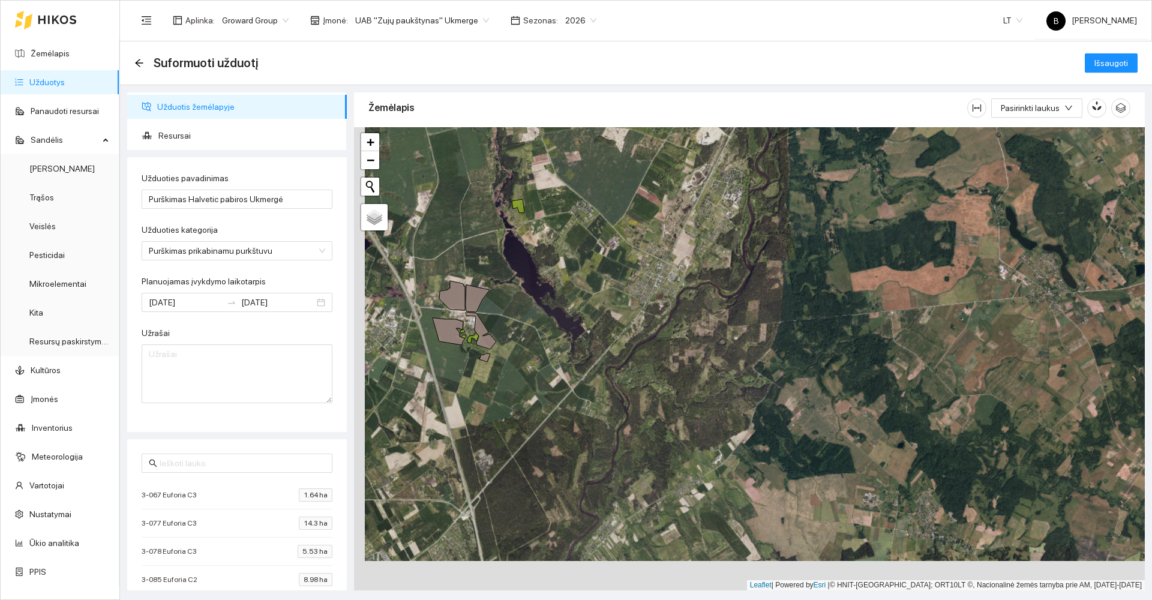
drag, startPoint x: 572, startPoint y: 513, endPoint x: 615, endPoint y: 338, distance: 179.8
click at [615, 338] on div at bounding box center [749, 358] width 791 height 463
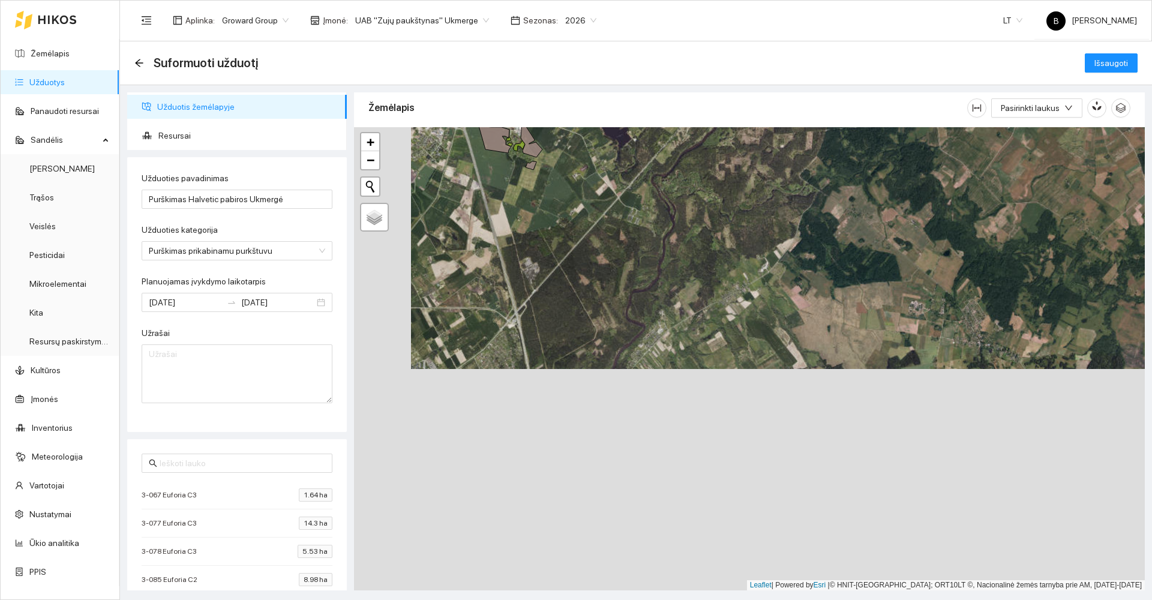
drag, startPoint x: 607, startPoint y: 437, endPoint x: 673, endPoint y: 267, distance: 182.0
click at [673, 273] on div at bounding box center [749, 358] width 791 height 463
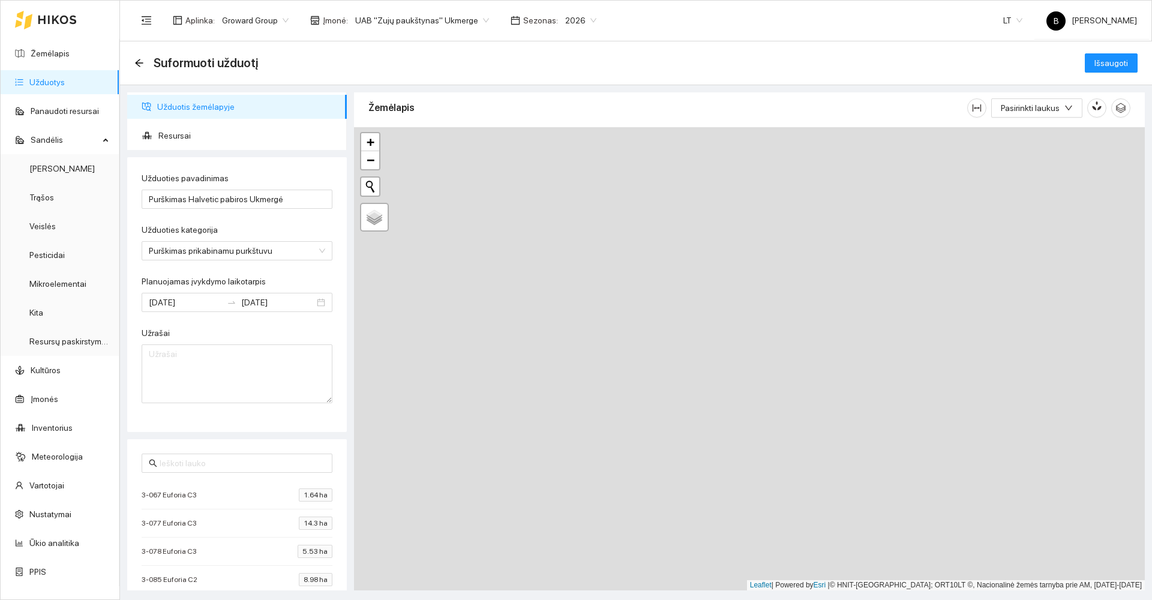
drag, startPoint x: 585, startPoint y: 414, endPoint x: 625, endPoint y: 208, distance: 209.7
click at [628, 212] on div at bounding box center [749, 358] width 791 height 463
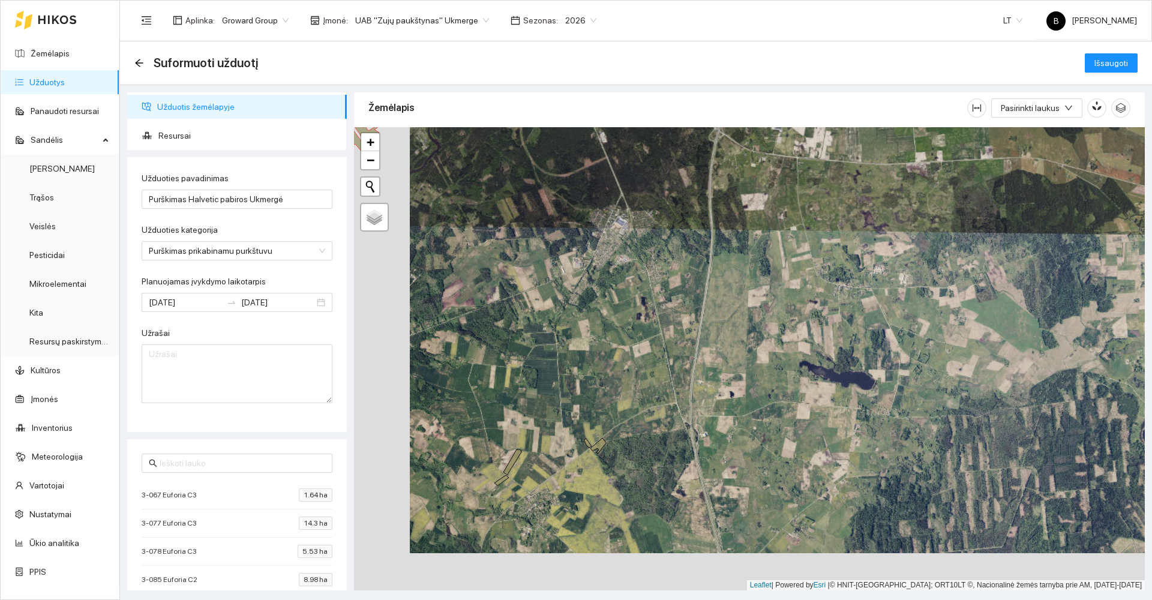
drag, startPoint x: 516, startPoint y: 489, endPoint x: 544, endPoint y: 477, distance: 30.1
click at [544, 477] on div at bounding box center [749, 358] width 791 height 463
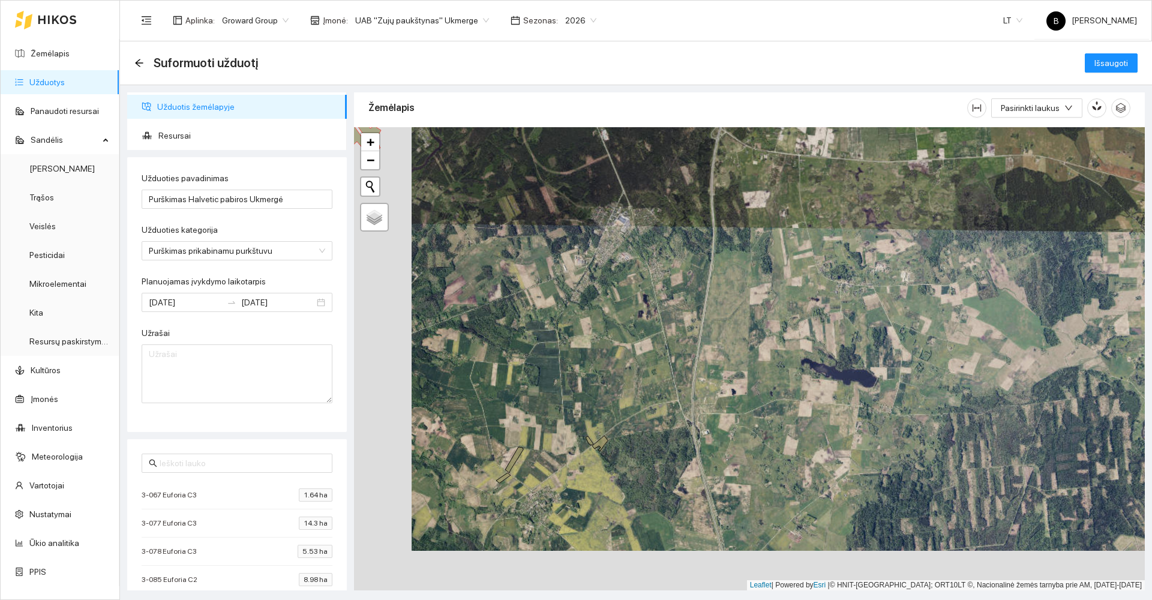
click at [460, 494] on div at bounding box center [749, 358] width 791 height 463
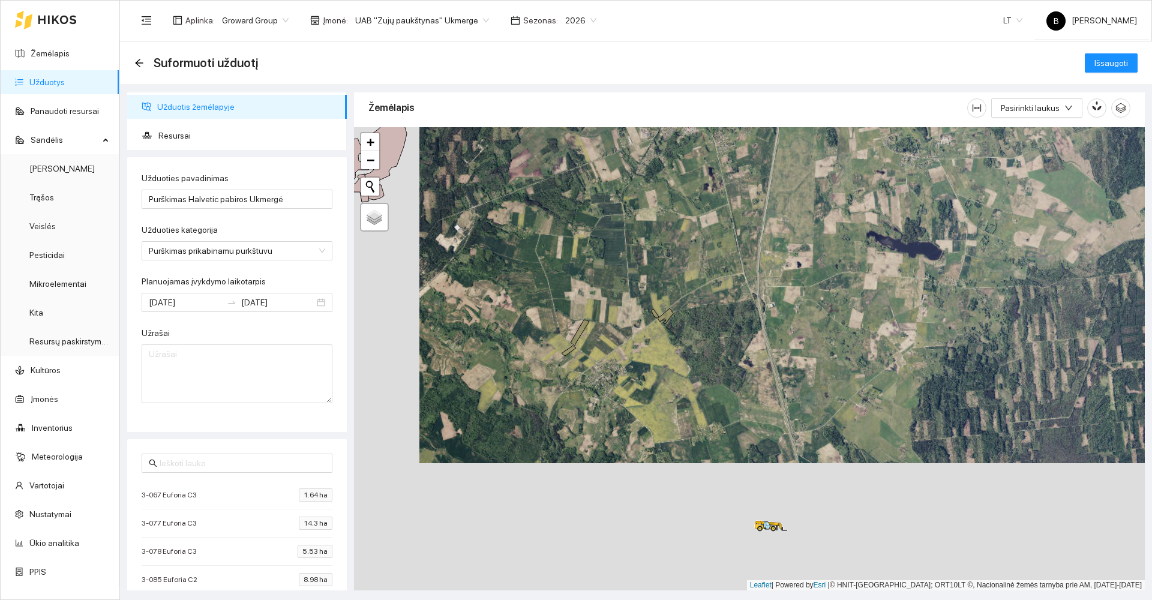
drag, startPoint x: 655, startPoint y: 436, endPoint x: 726, endPoint y: 289, distance: 163.5
click at [725, 290] on div at bounding box center [749, 358] width 791 height 463
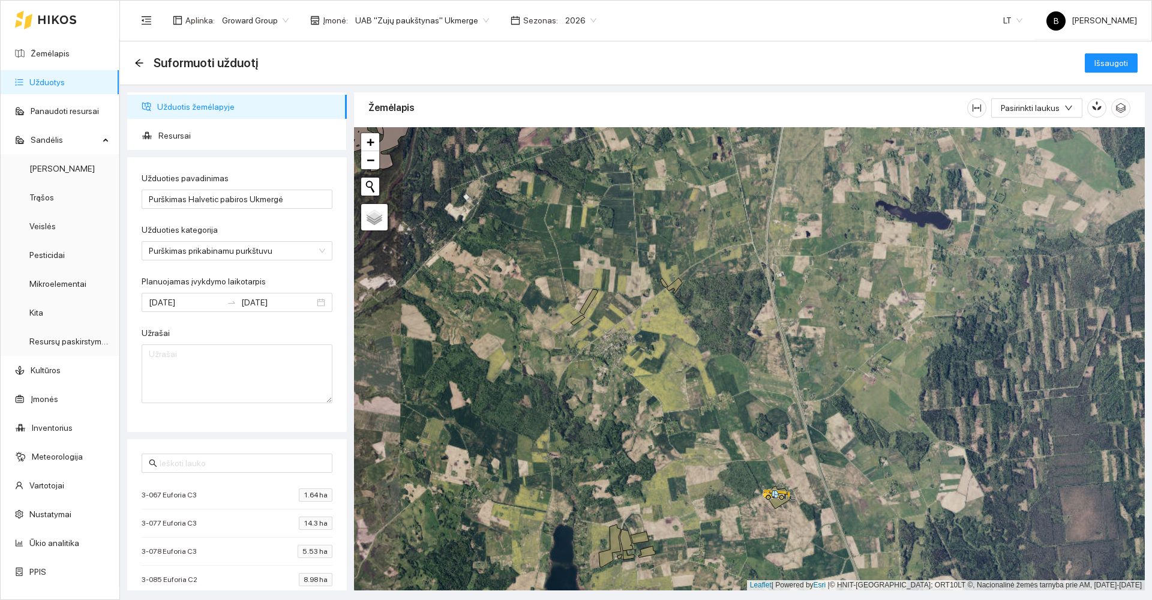
drag, startPoint x: 651, startPoint y: 491, endPoint x: 713, endPoint y: 376, distance: 130.8
click at [713, 376] on div at bounding box center [749, 358] width 791 height 463
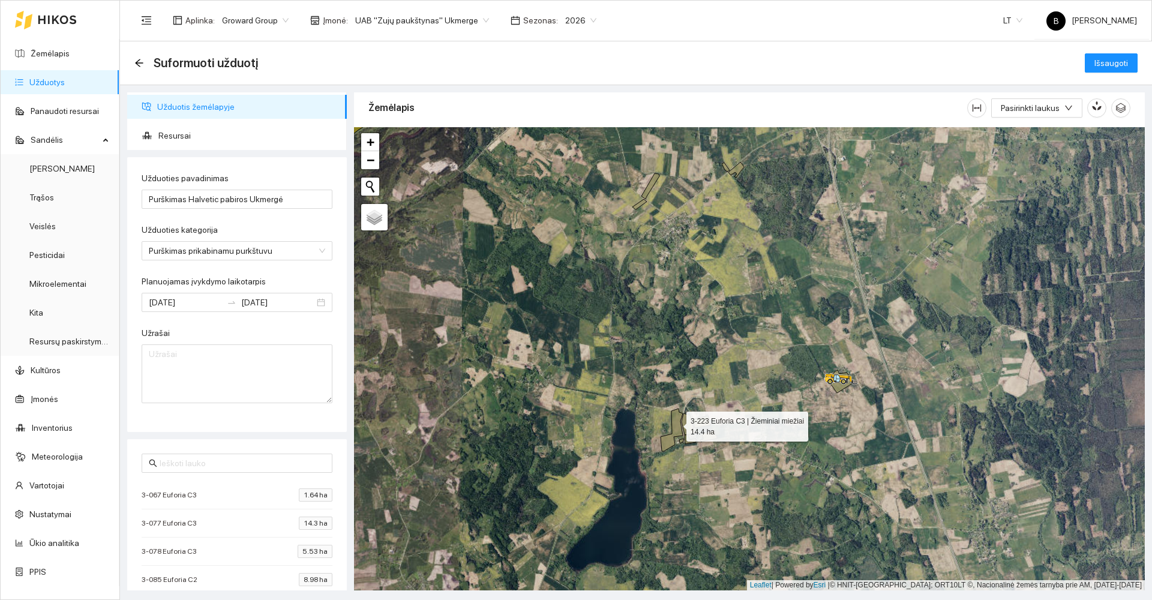
click at [676, 424] on icon at bounding box center [672, 430] width 22 height 43
click at [684, 423] on icon at bounding box center [688, 425] width 13 height 22
click at [703, 420] on icon at bounding box center [702, 422] width 18 height 12
click at [706, 435] on icon at bounding box center [708, 435] width 17 height 11
click at [708, 435] on icon at bounding box center [708, 435] width 17 height 11
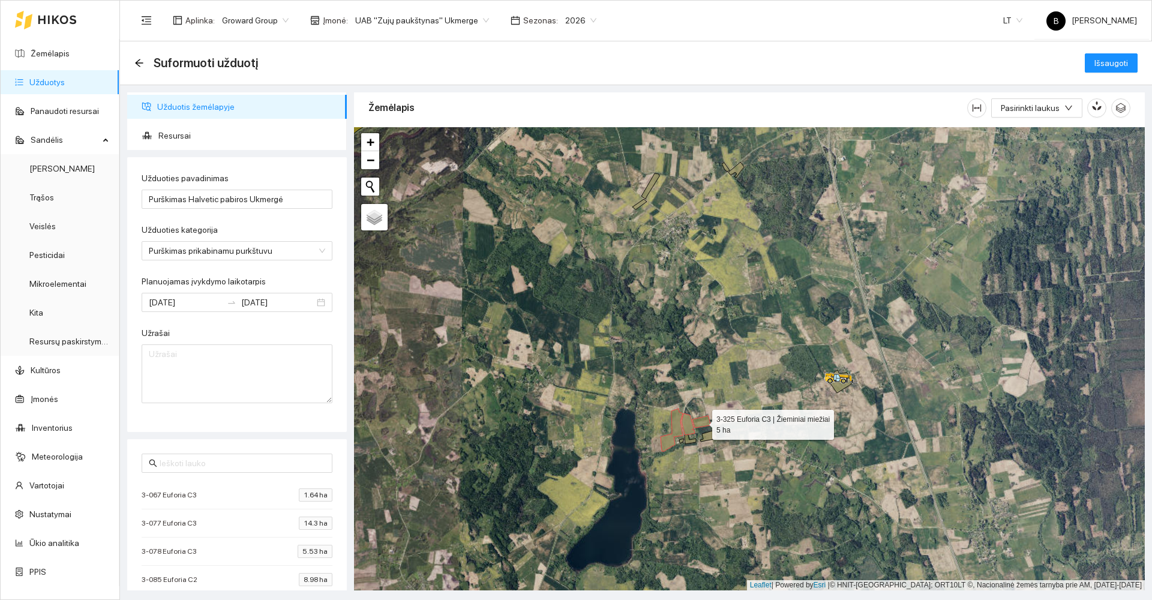
click at [703, 421] on icon at bounding box center [702, 422] width 18 height 12
click at [688, 423] on icon at bounding box center [688, 425] width 13 height 22
click at [679, 423] on icon at bounding box center [672, 430] width 22 height 43
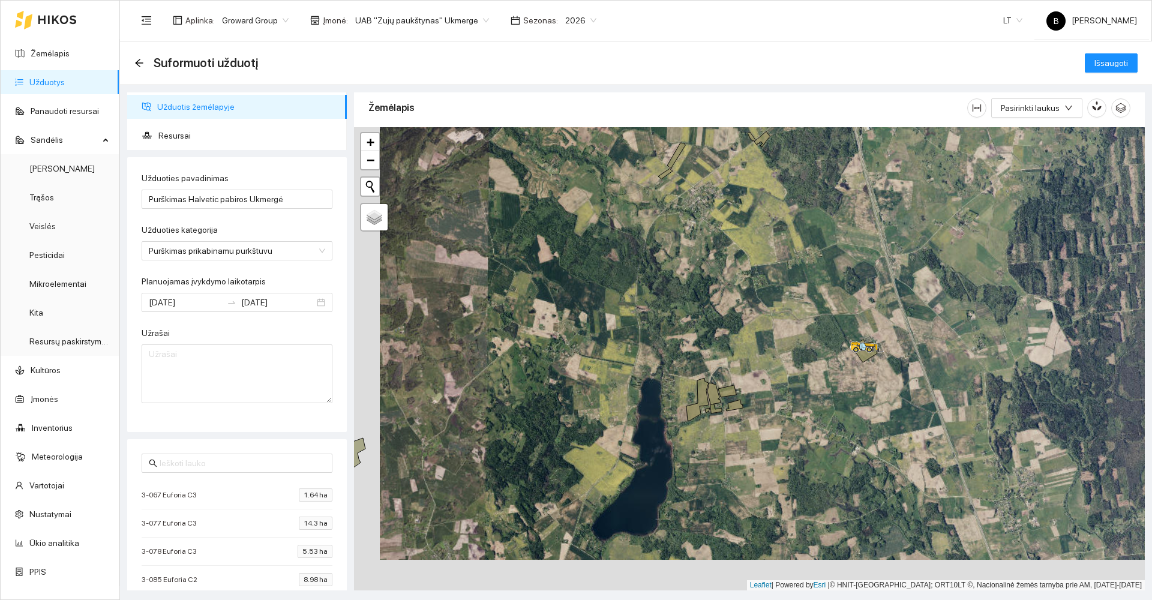
drag, startPoint x: 684, startPoint y: 477, endPoint x: 747, endPoint y: 370, distance: 123.8
click at [748, 371] on div at bounding box center [749, 358] width 791 height 463
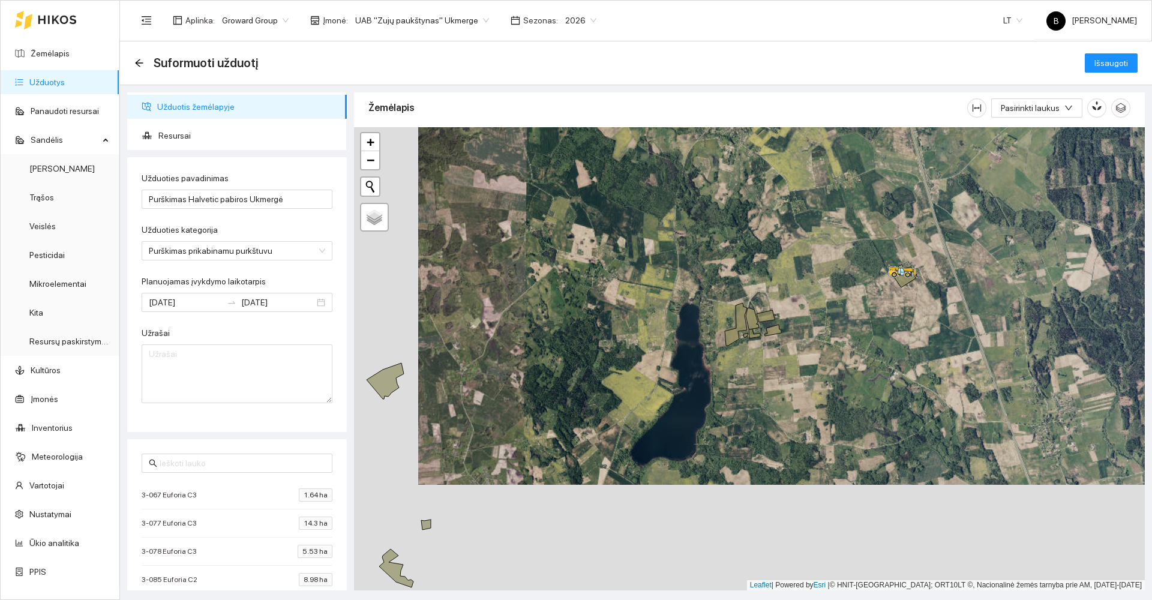
drag, startPoint x: 517, startPoint y: 409, endPoint x: 553, endPoint y: 332, distance: 84.3
click at [553, 332] on div at bounding box center [749, 358] width 791 height 463
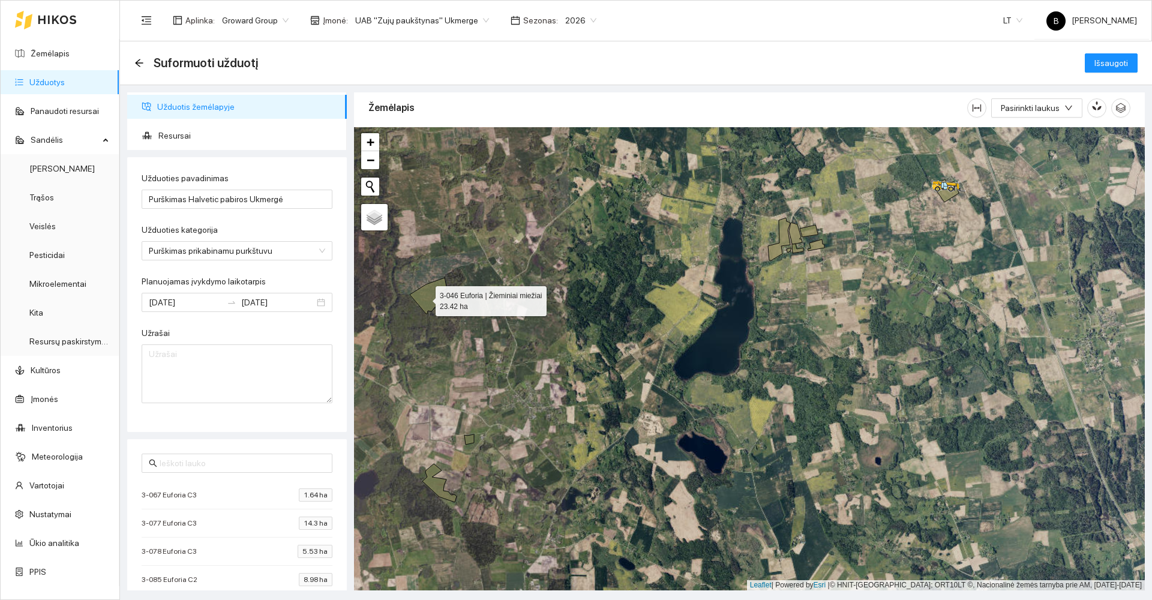
click at [425, 298] on icon at bounding box center [428, 296] width 37 height 36
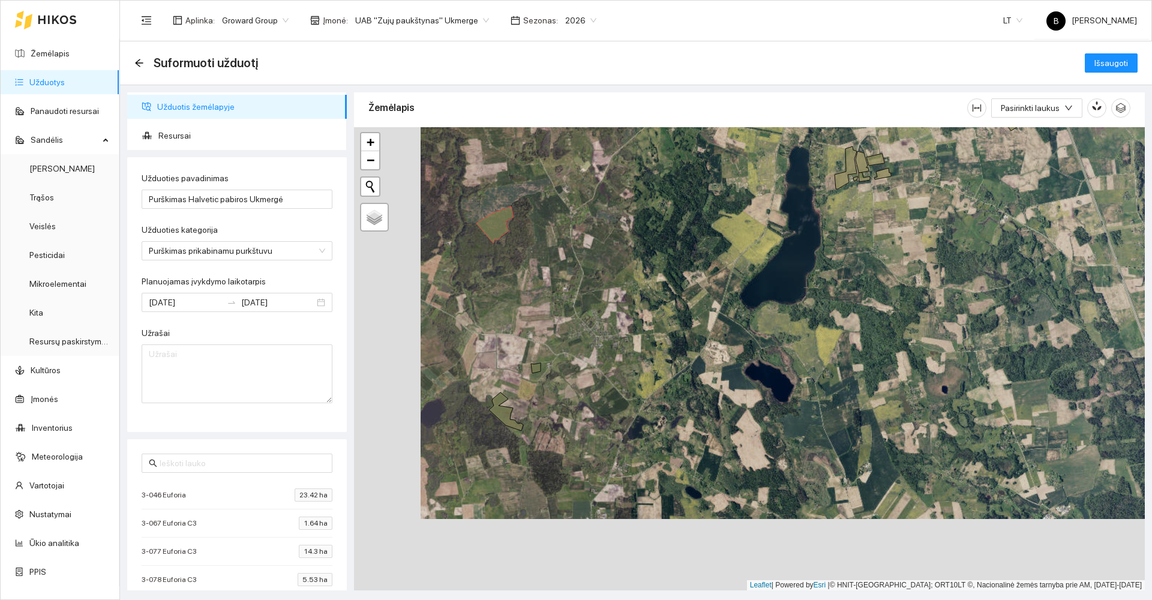
drag, startPoint x: 484, startPoint y: 414, endPoint x: 583, endPoint y: 313, distance: 141.3
click at [583, 313] on div at bounding box center [749, 358] width 791 height 463
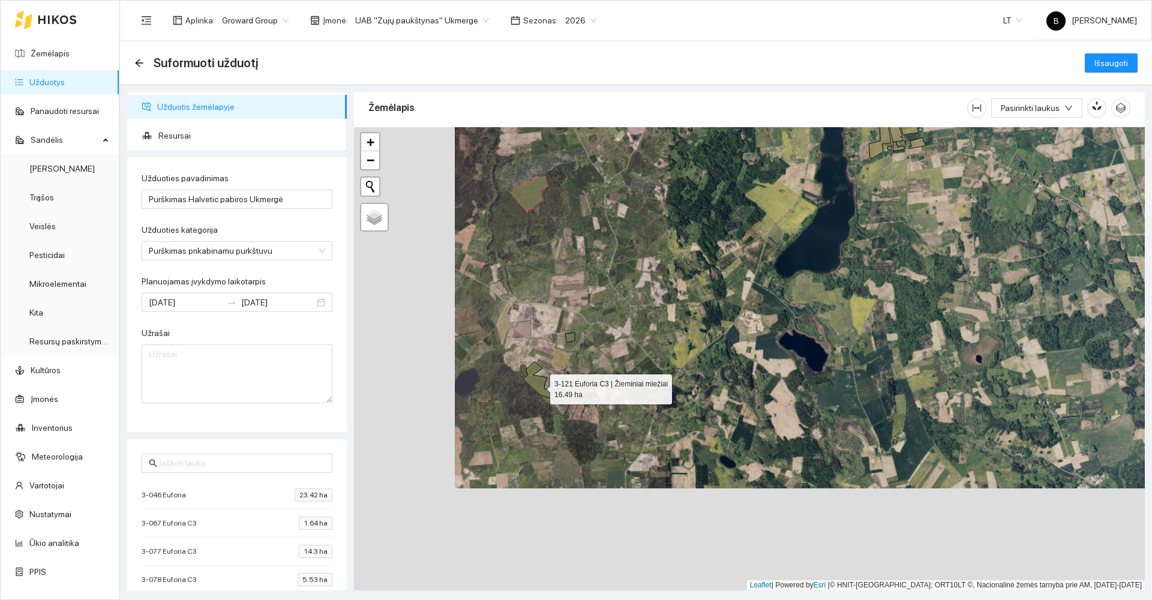
click at [540, 386] on icon at bounding box center [540, 381] width 34 height 38
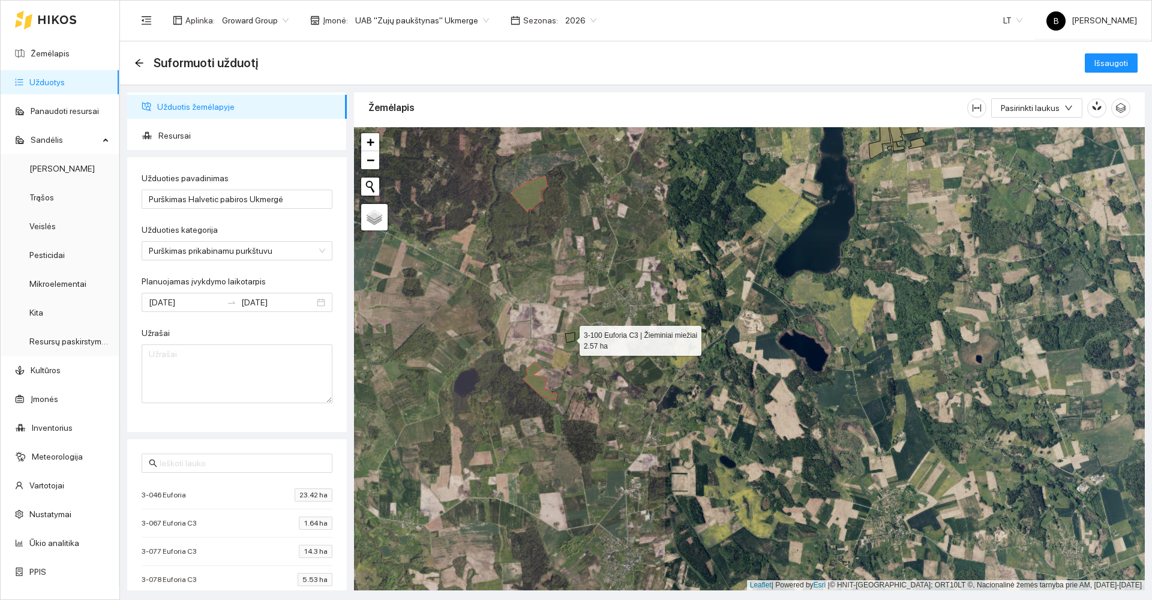
click at [569, 337] on icon at bounding box center [570, 337] width 10 height 10
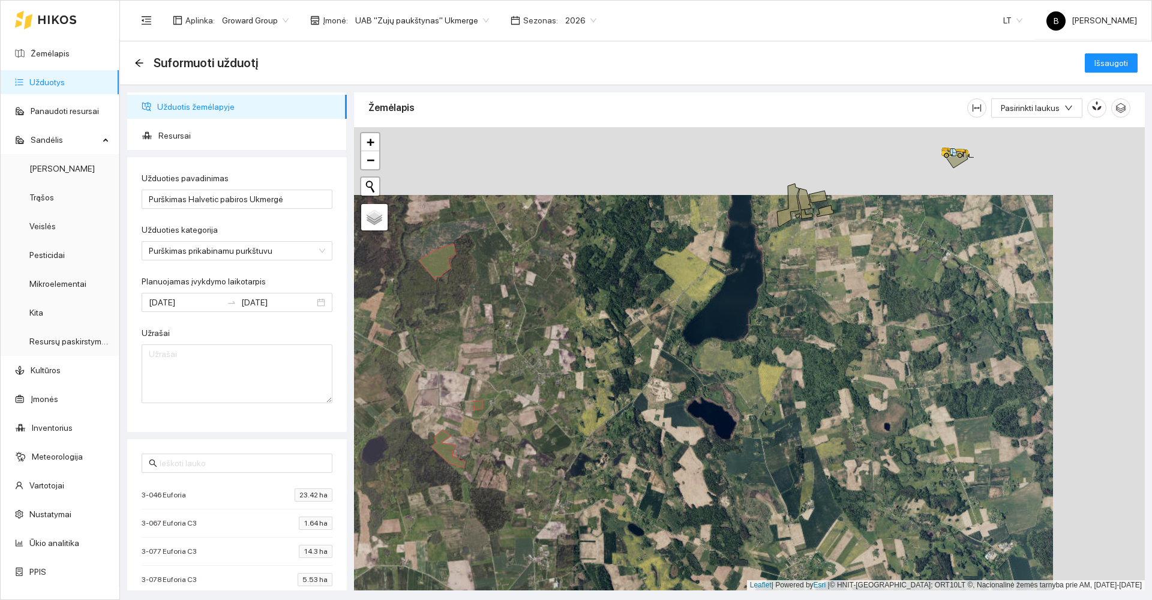
drag, startPoint x: 730, startPoint y: 353, endPoint x: 622, endPoint y: 425, distance: 129.5
click at [622, 425] on div at bounding box center [749, 358] width 791 height 463
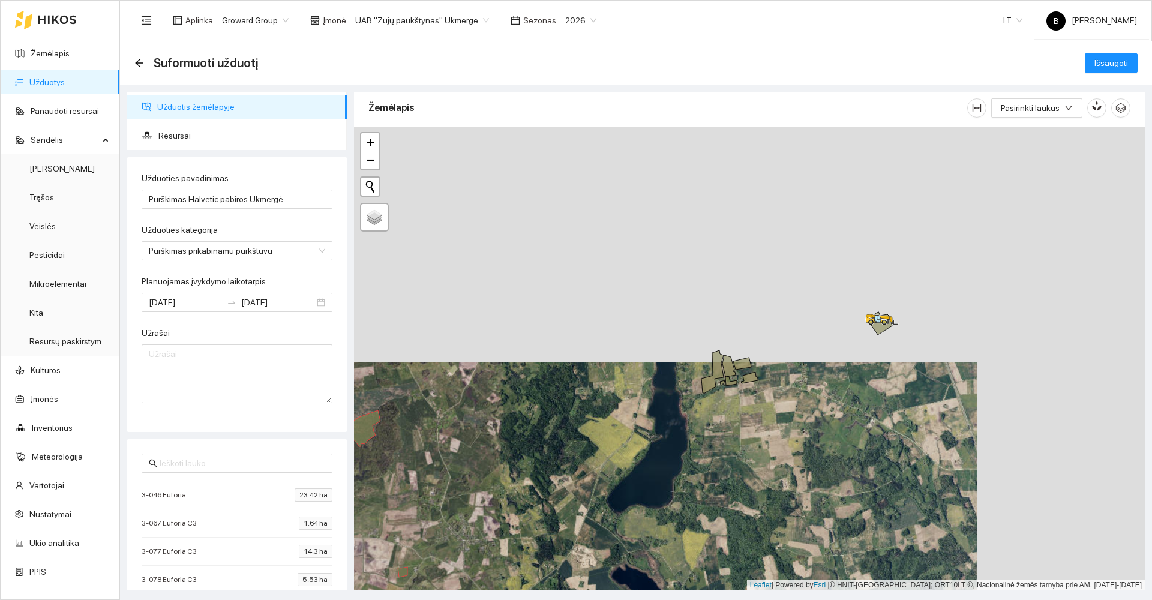
drag, startPoint x: 768, startPoint y: 298, endPoint x: 709, endPoint y: 462, distance: 174.1
click at [708, 462] on div at bounding box center [749, 358] width 791 height 463
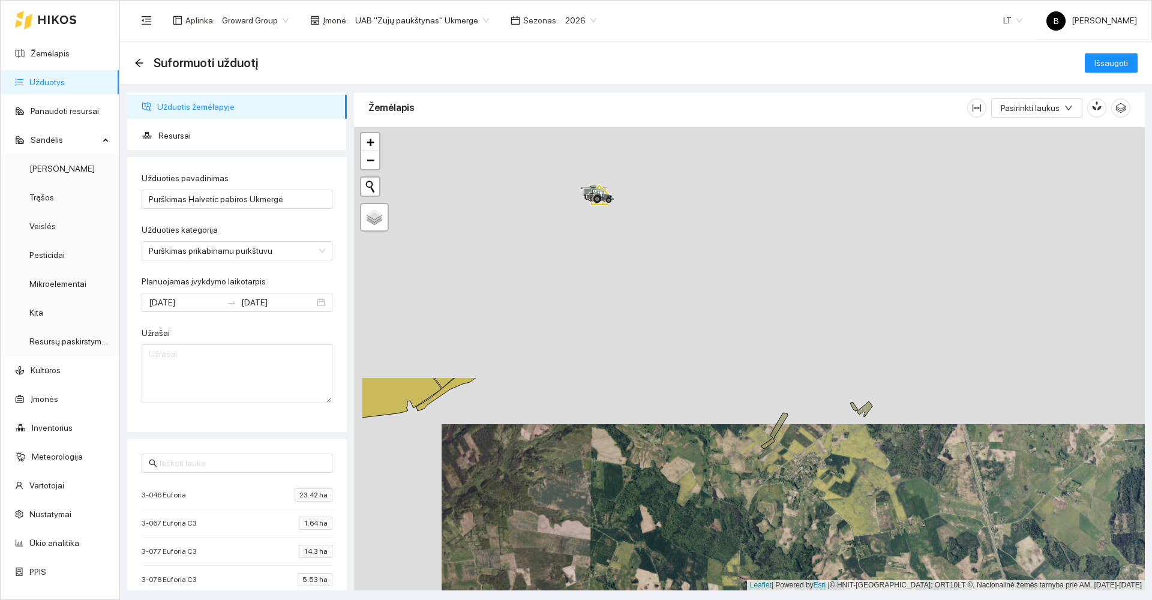
drag, startPoint x: 771, startPoint y: 292, endPoint x: 836, endPoint y: 559, distance: 275.5
click at [854, 575] on div at bounding box center [749, 358] width 791 height 463
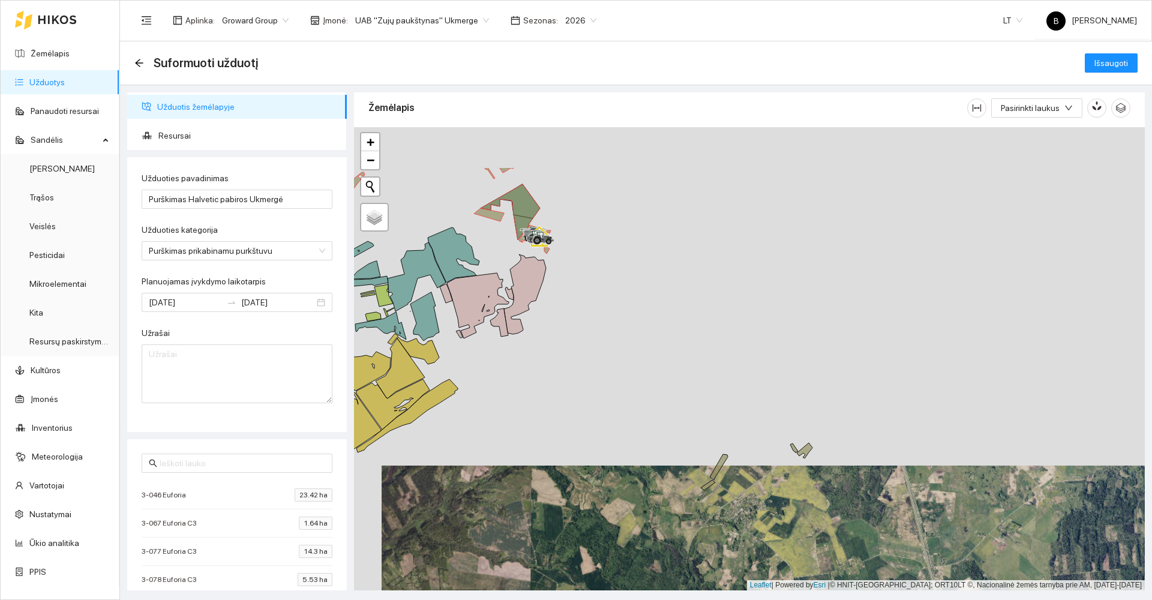
drag, startPoint x: 666, startPoint y: 395, endPoint x: 603, endPoint y: 414, distance: 65.3
click at [603, 414] on div at bounding box center [749, 358] width 791 height 463
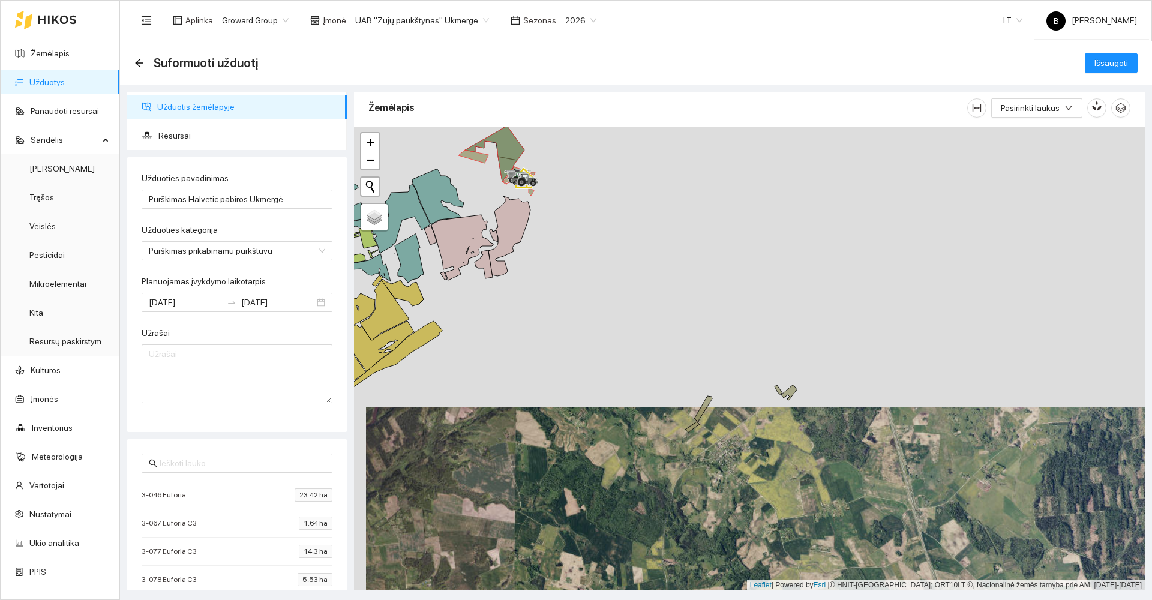
drag, startPoint x: 783, startPoint y: 538, endPoint x: 761, endPoint y: 440, distance: 100.3
click at [762, 442] on div at bounding box center [749, 358] width 791 height 463
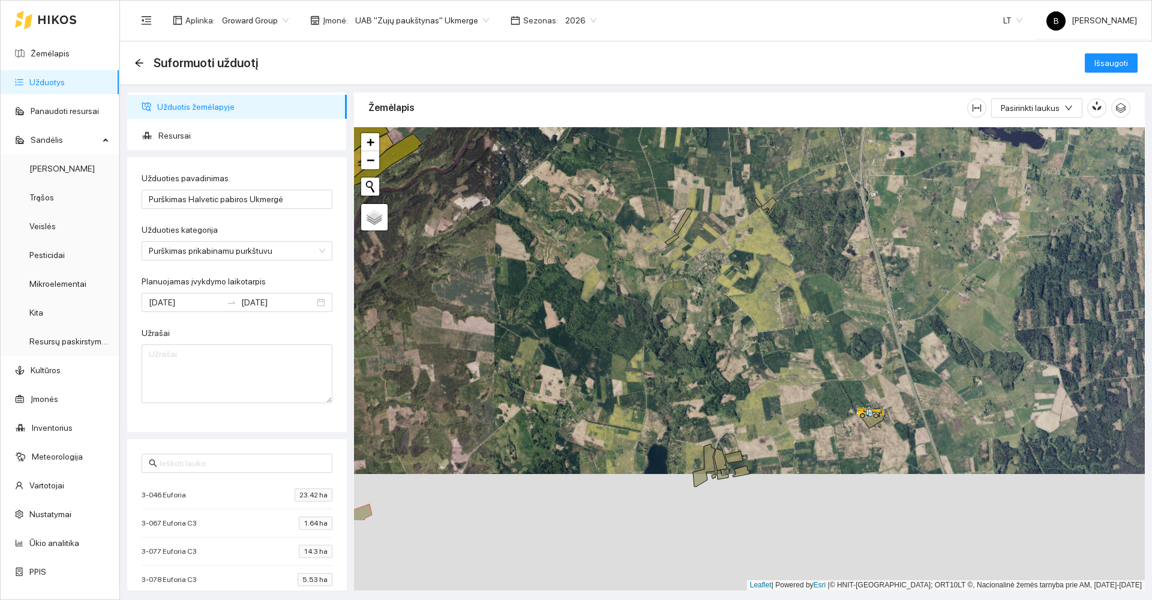
drag, startPoint x: 729, startPoint y: 457, endPoint x: 730, endPoint y: 390, distance: 67.2
click at [730, 394] on div at bounding box center [749, 358] width 791 height 463
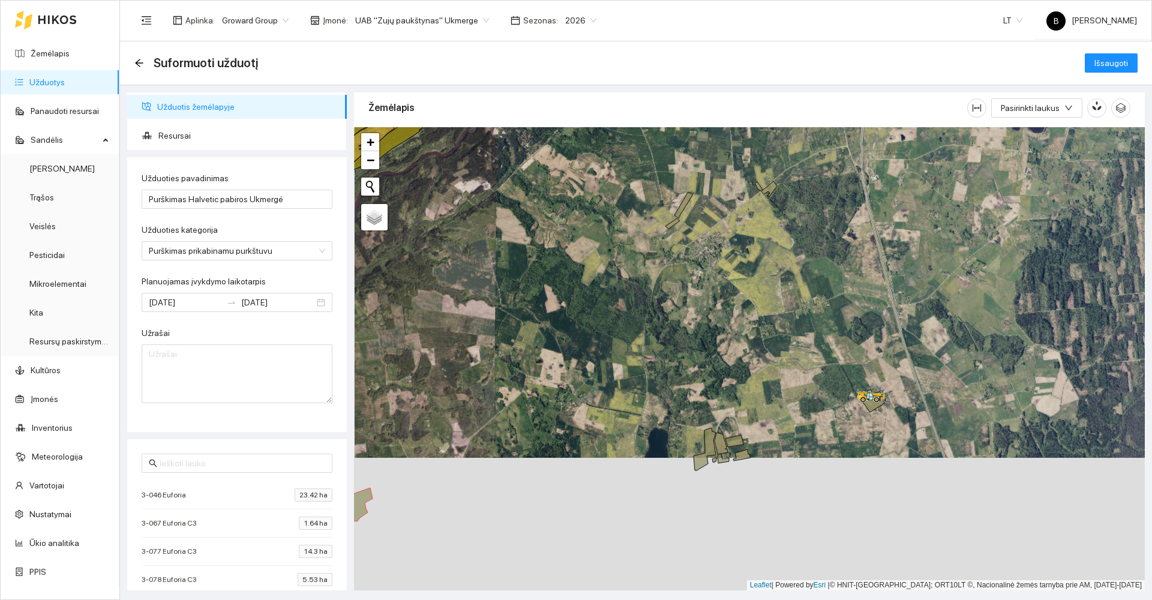
drag, startPoint x: 756, startPoint y: 489, endPoint x: 744, endPoint y: 435, distance: 55.3
click at [744, 436] on div at bounding box center [749, 358] width 791 height 463
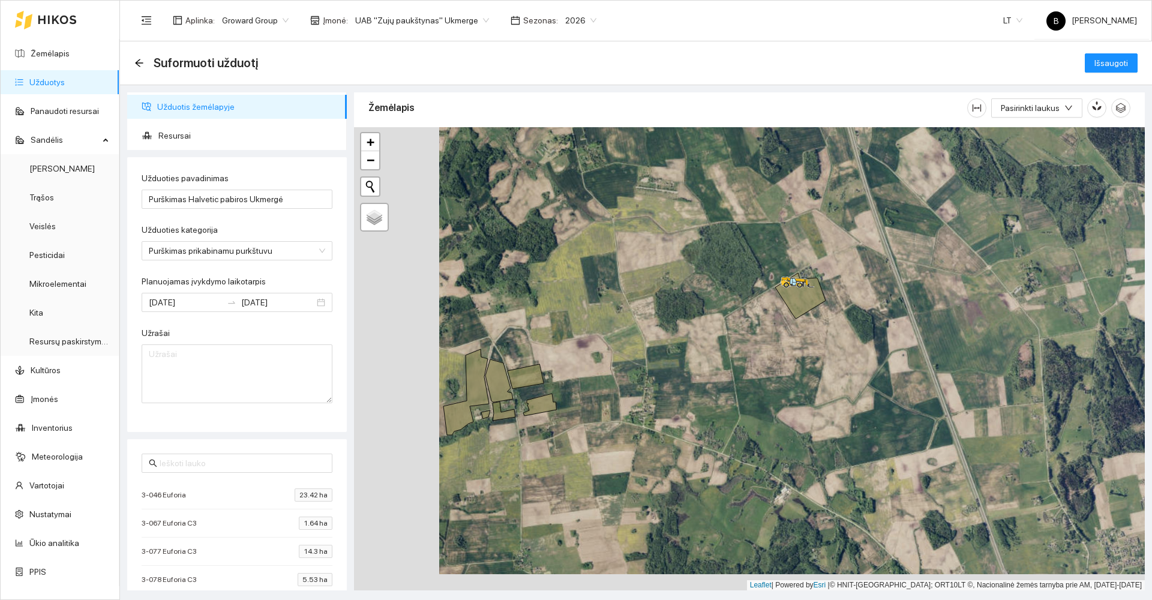
drag, startPoint x: 666, startPoint y: 376, endPoint x: 772, endPoint y: 355, distance: 108.2
click at [772, 355] on div at bounding box center [749, 358] width 791 height 463
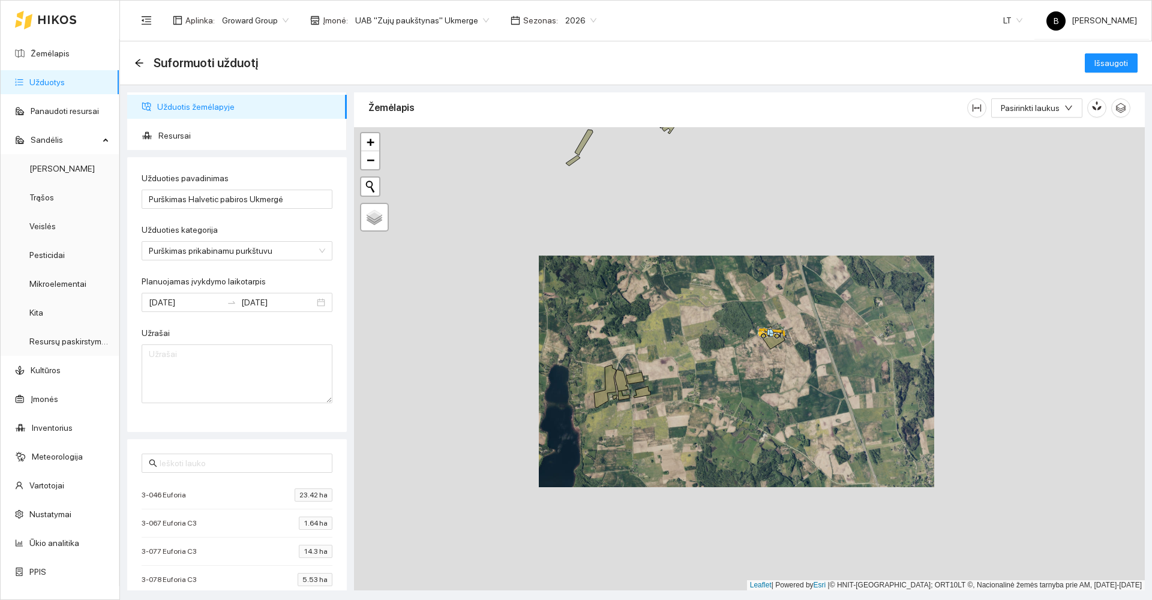
drag, startPoint x: 639, startPoint y: 438, endPoint x: 710, endPoint y: 379, distance: 92.1
click at [710, 379] on div at bounding box center [749, 358] width 791 height 463
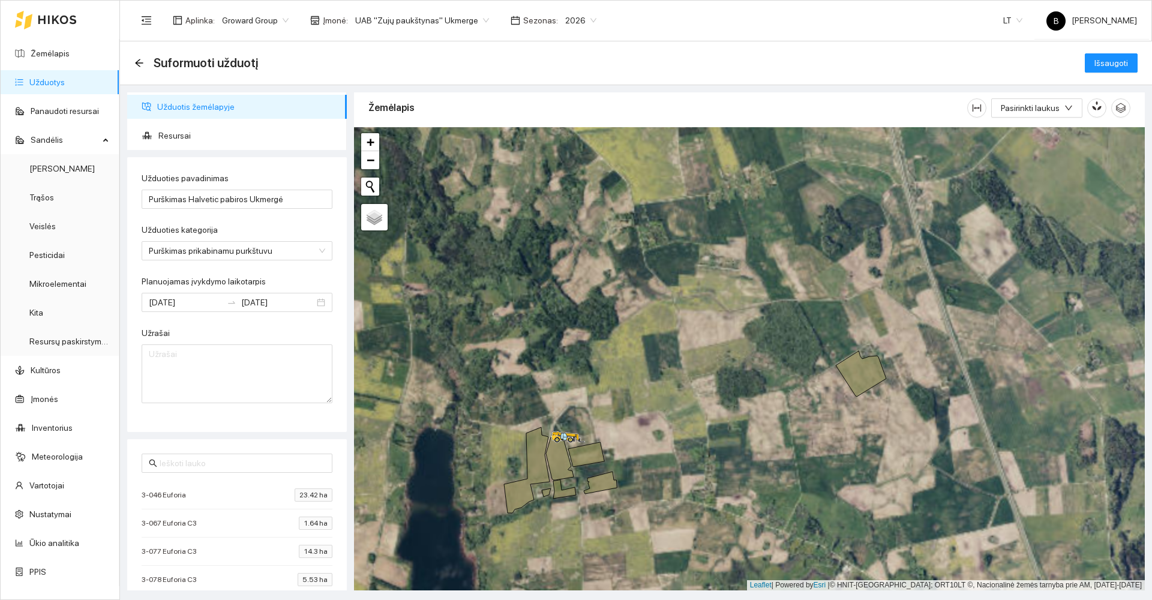
drag, startPoint x: 623, startPoint y: 389, endPoint x: 648, endPoint y: 355, distance: 42.5
click at [648, 355] on div at bounding box center [749, 358] width 791 height 463
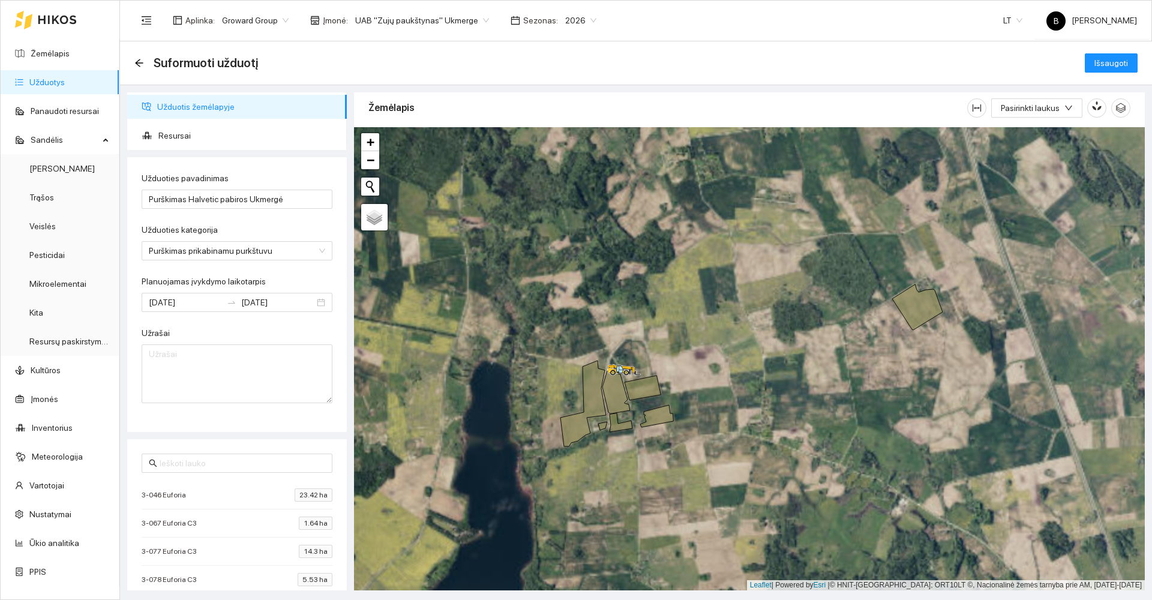
drag, startPoint x: 630, startPoint y: 373, endPoint x: 661, endPoint y: 340, distance: 45.0
click at [661, 340] on div at bounding box center [749, 358] width 791 height 463
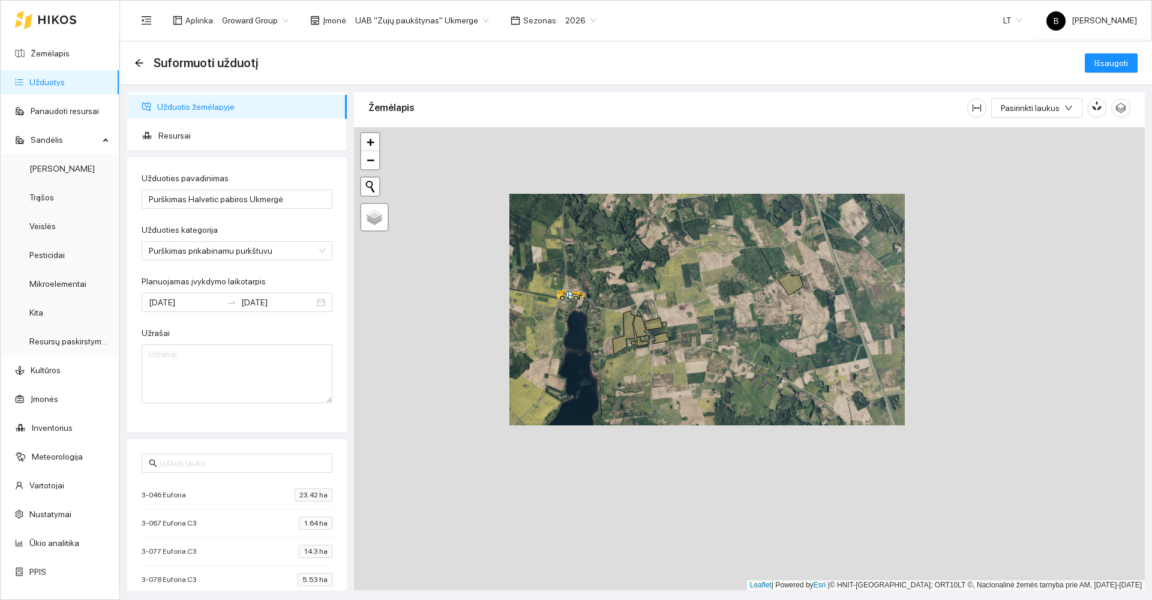
drag, startPoint x: 592, startPoint y: 325, endPoint x: 777, endPoint y: 245, distance: 200.8
click at [635, 311] on icon at bounding box center [624, 332] width 22 height 43
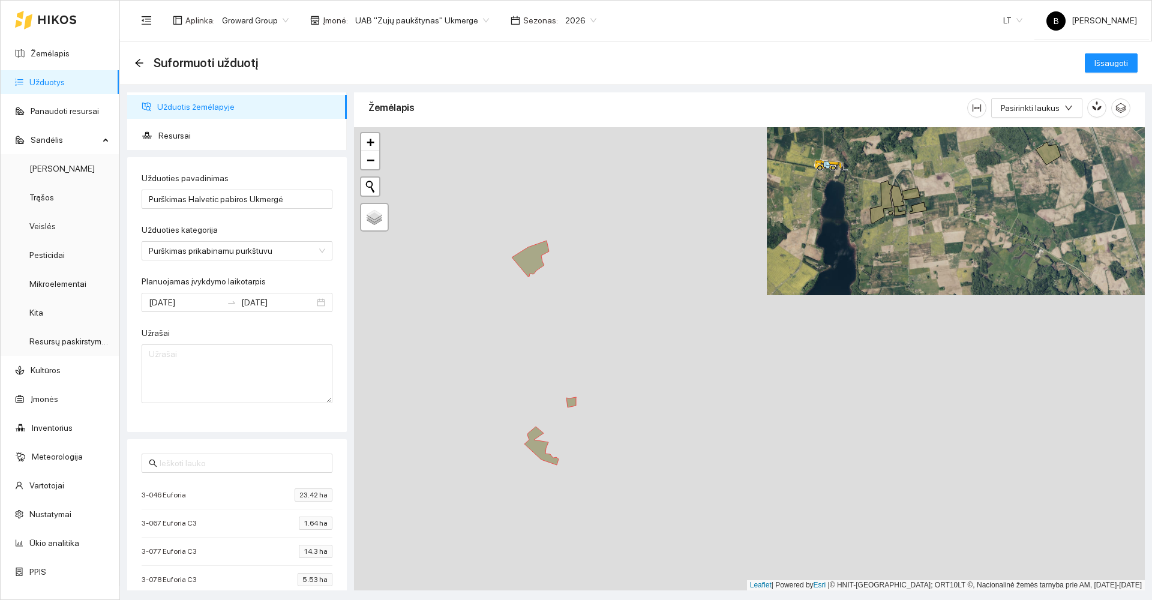
drag, startPoint x: 595, startPoint y: 366, endPoint x: 674, endPoint y: 311, distance: 96.2
click at [700, 298] on div at bounding box center [749, 358] width 791 height 463
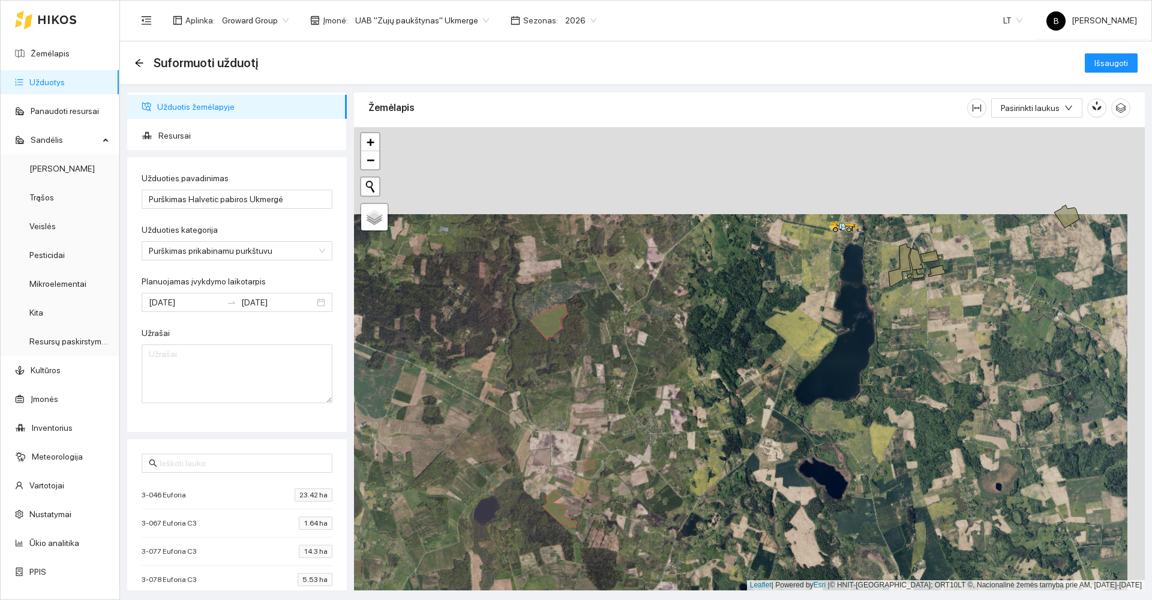
drag, startPoint x: 763, startPoint y: 188, endPoint x: 670, endPoint y: 375, distance: 209.1
click at [669, 384] on div at bounding box center [749, 358] width 791 height 463
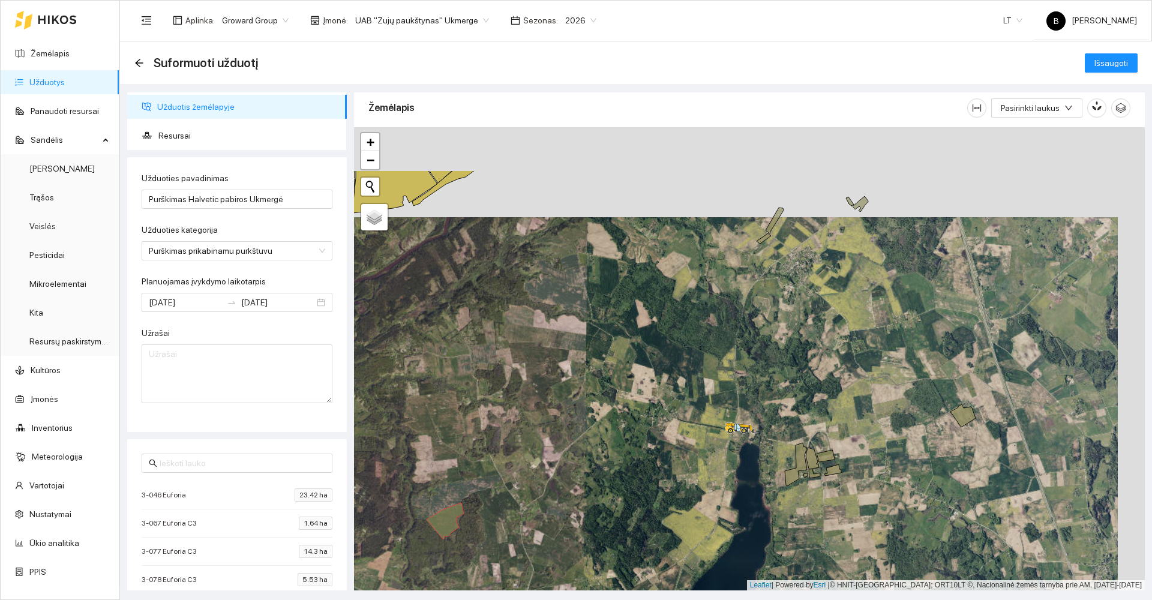
drag, startPoint x: 733, startPoint y: 262, endPoint x: 702, endPoint y: 362, distance: 105.5
click at [702, 362] on div at bounding box center [749, 358] width 791 height 463
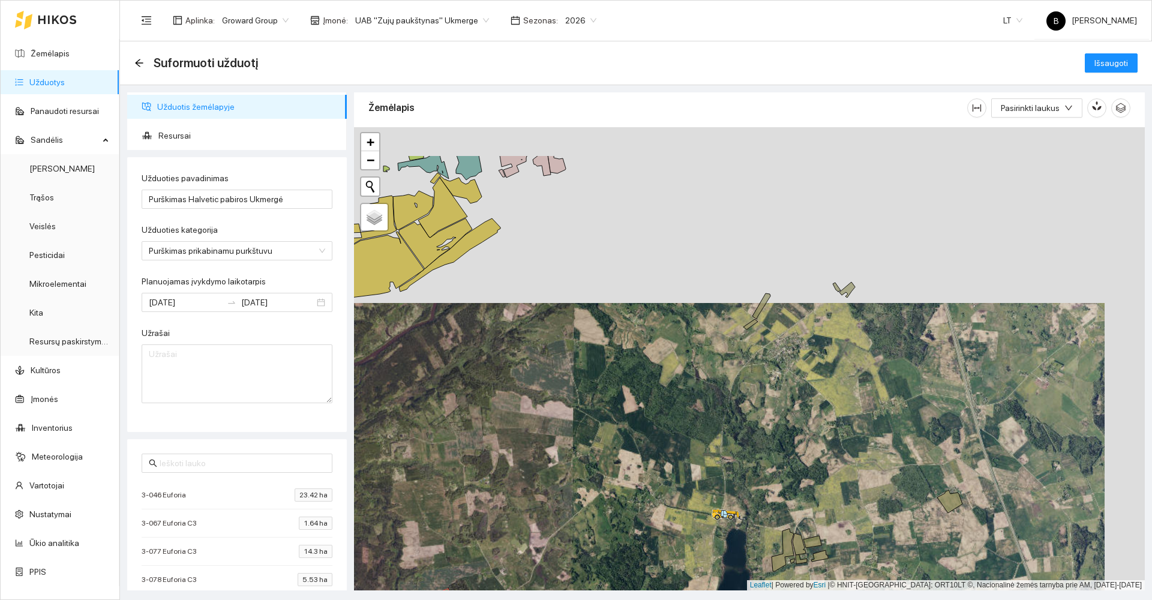
drag, startPoint x: 706, startPoint y: 346, endPoint x: 718, endPoint y: 408, distance: 63.0
click at [718, 408] on div at bounding box center [749, 358] width 791 height 463
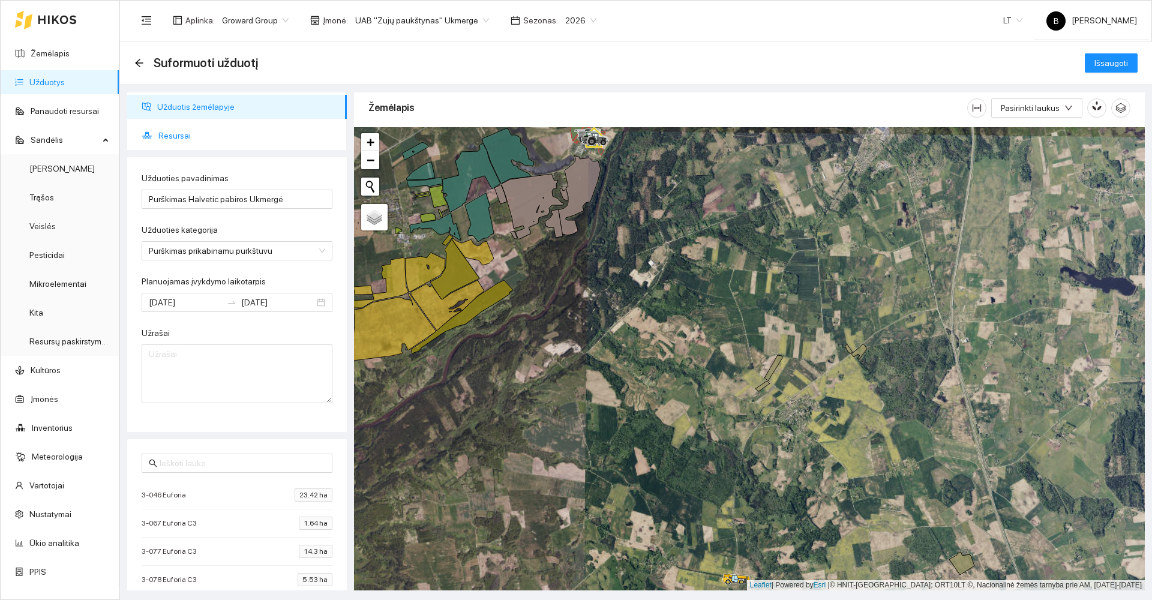
click at [164, 136] on span "Resursai" at bounding box center [247, 136] width 179 height 24
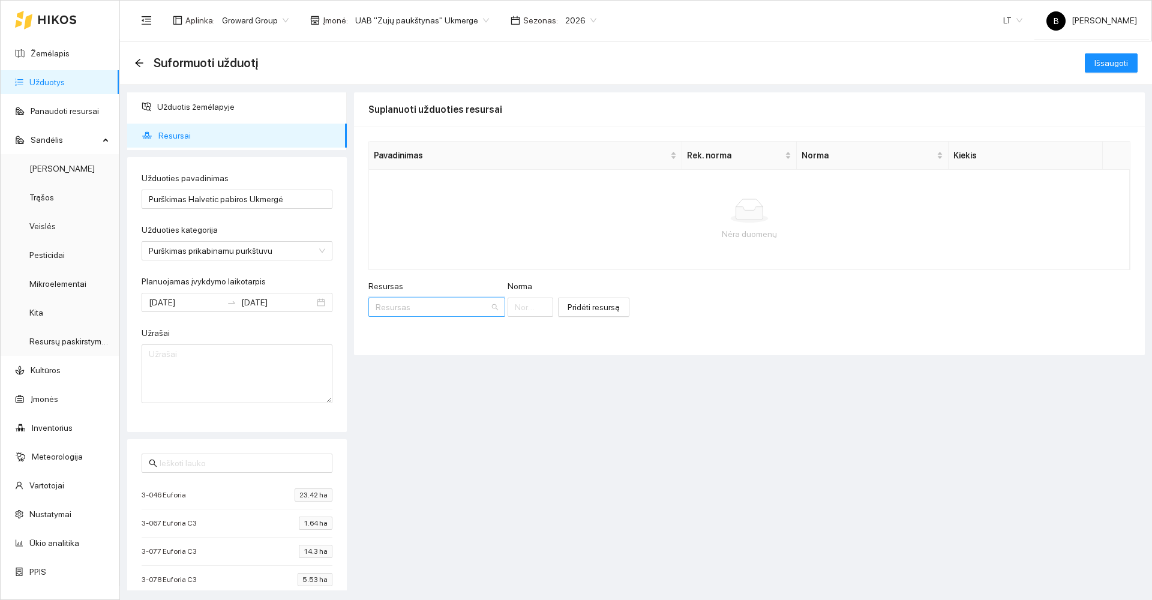
click at [414, 308] on input "Resursas" at bounding box center [433, 307] width 114 height 18
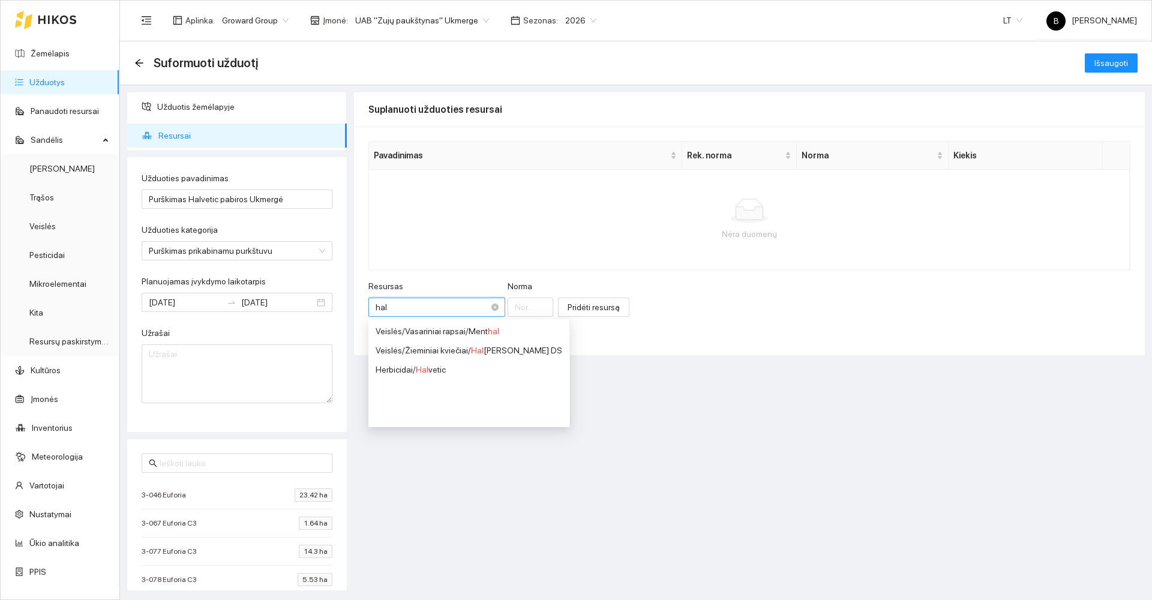
type input "halv"
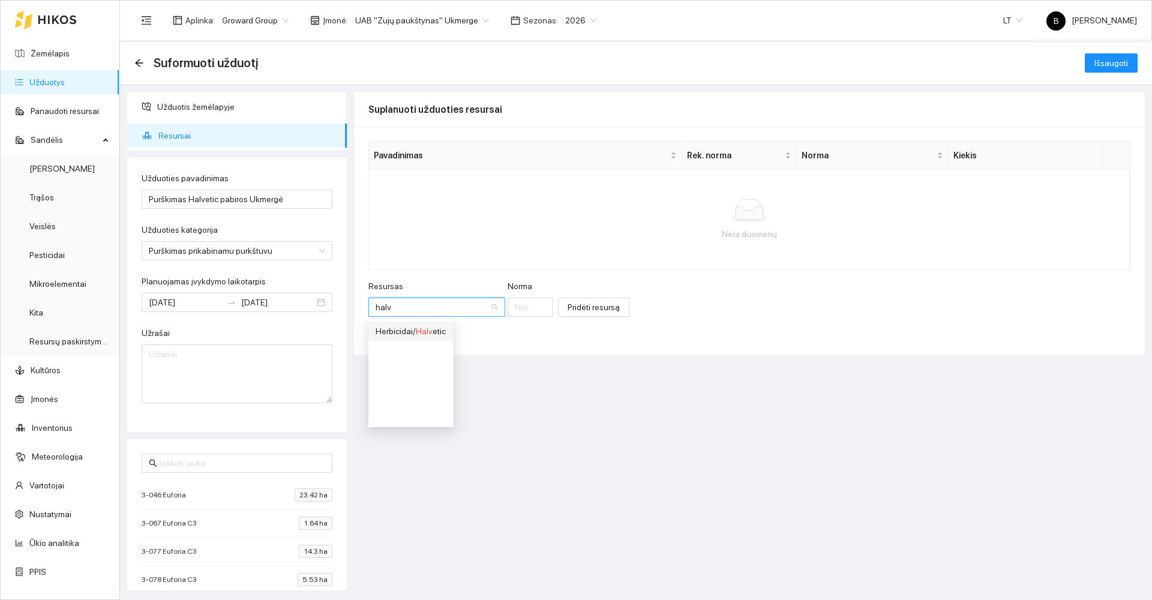
click at [427, 331] on span "Halv" at bounding box center [424, 331] width 17 height 10
type input "1"
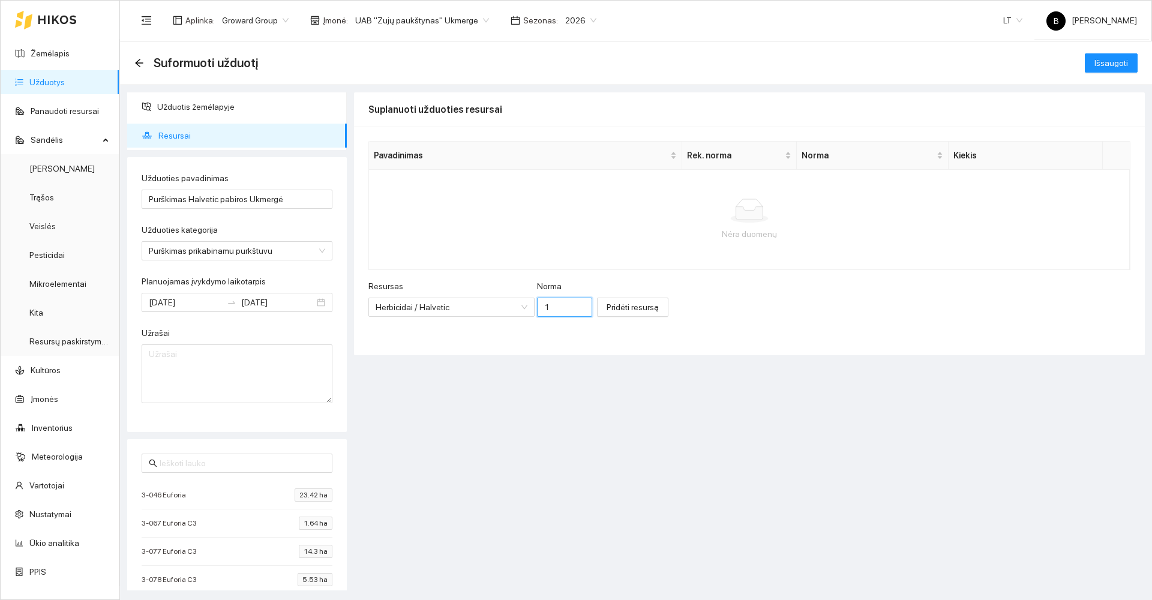
click at [550, 305] on input "1" at bounding box center [564, 307] width 55 height 19
type input "3"
click at [622, 309] on span "Pridėti resursą" at bounding box center [633, 307] width 52 height 13
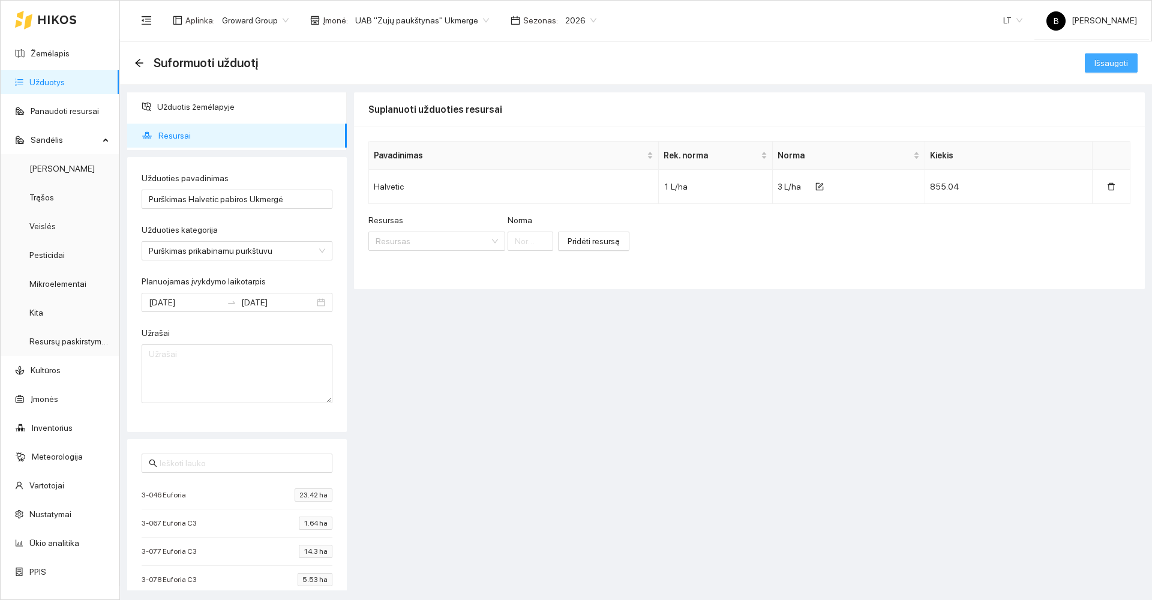
click at [1116, 59] on span "Išsaugoti" at bounding box center [1112, 62] width 34 height 13
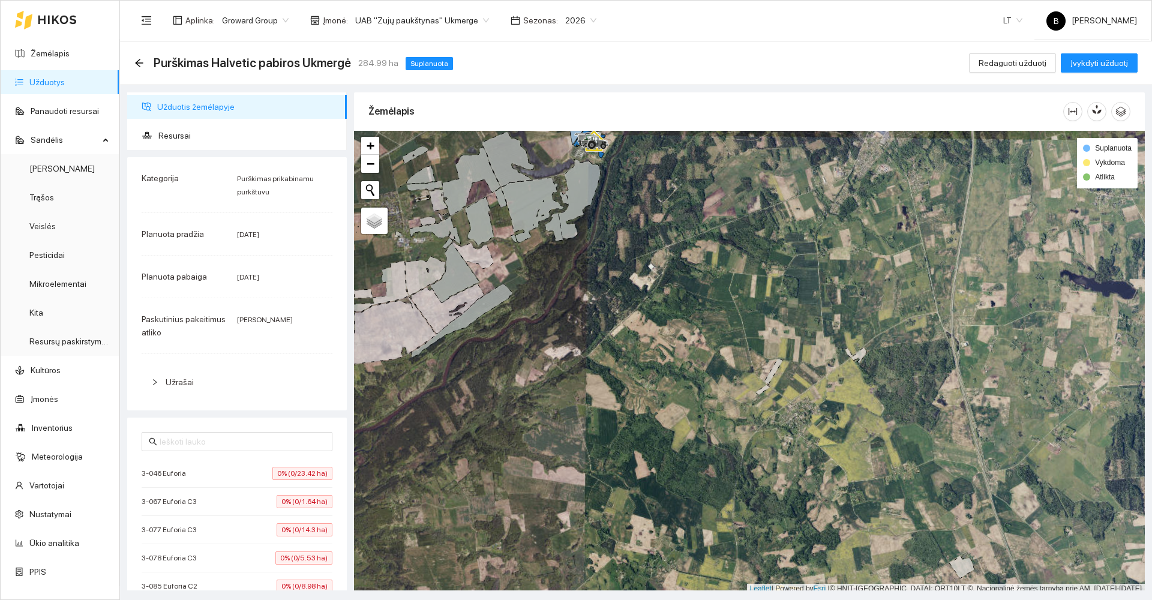
scroll to position [4, 0]
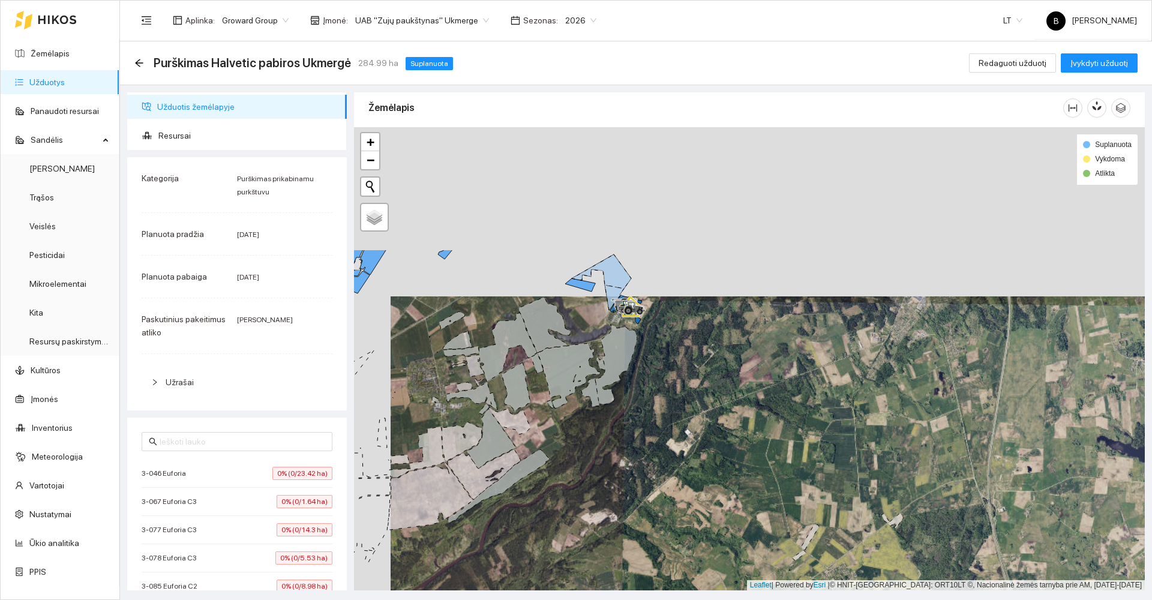
drag, startPoint x: 643, startPoint y: 225, endPoint x: 684, endPoint y: 403, distance: 182.7
click at [684, 403] on div at bounding box center [749, 358] width 791 height 463
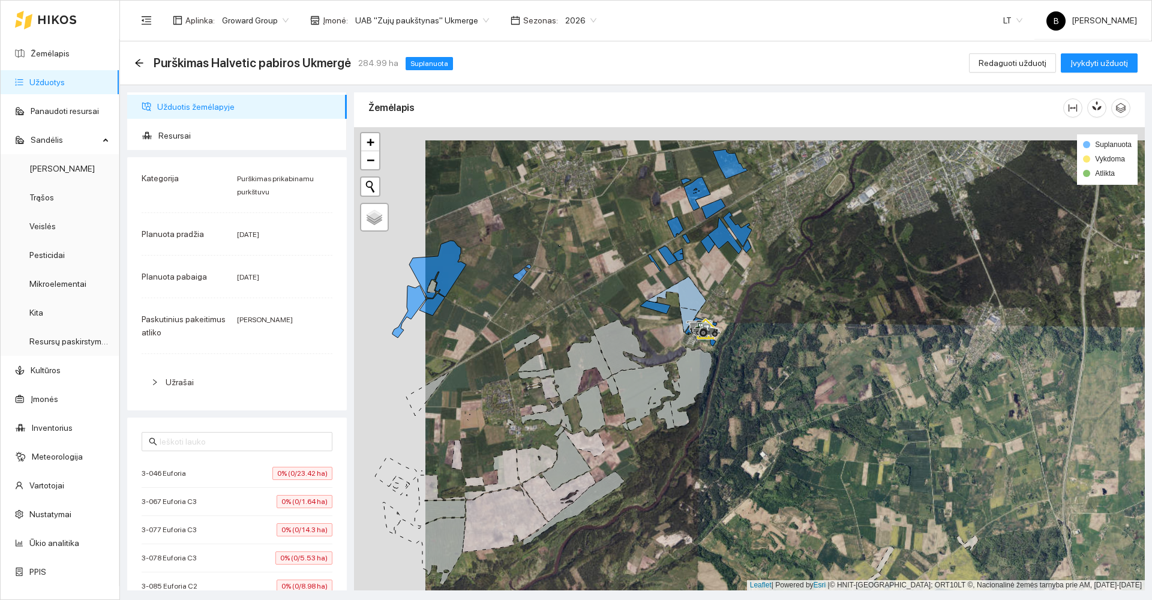
drag, startPoint x: 657, startPoint y: 358, endPoint x: 728, endPoint y: 371, distance: 72.6
click at [728, 371] on div at bounding box center [749, 358] width 791 height 463
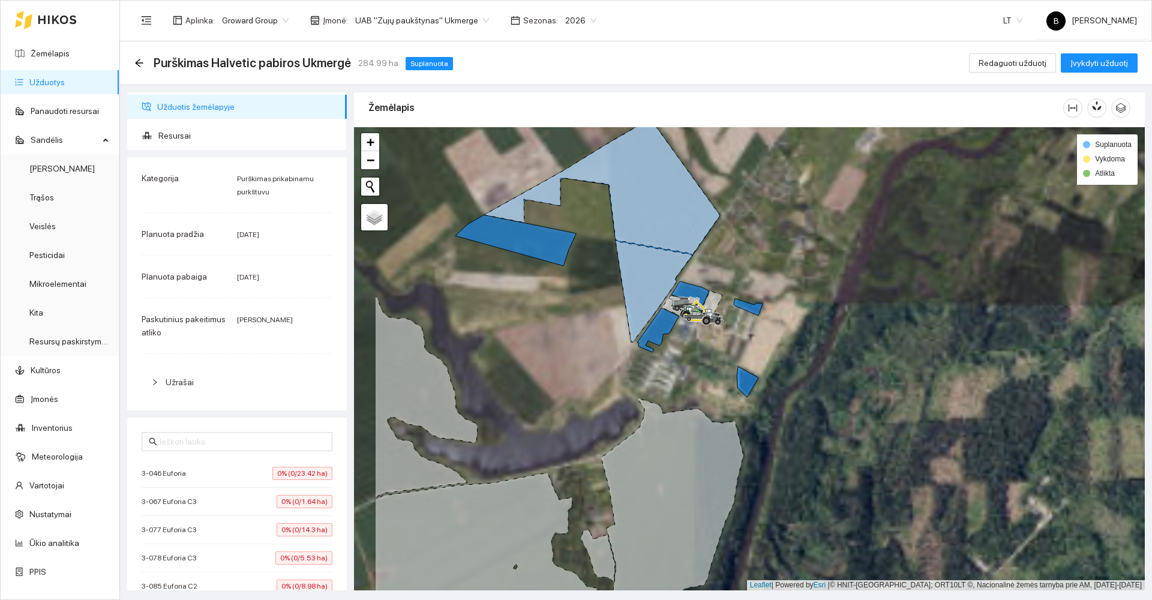
drag, startPoint x: 697, startPoint y: 335, endPoint x: 810, endPoint y: 341, distance: 112.4
click at [807, 346] on div at bounding box center [749, 358] width 791 height 463
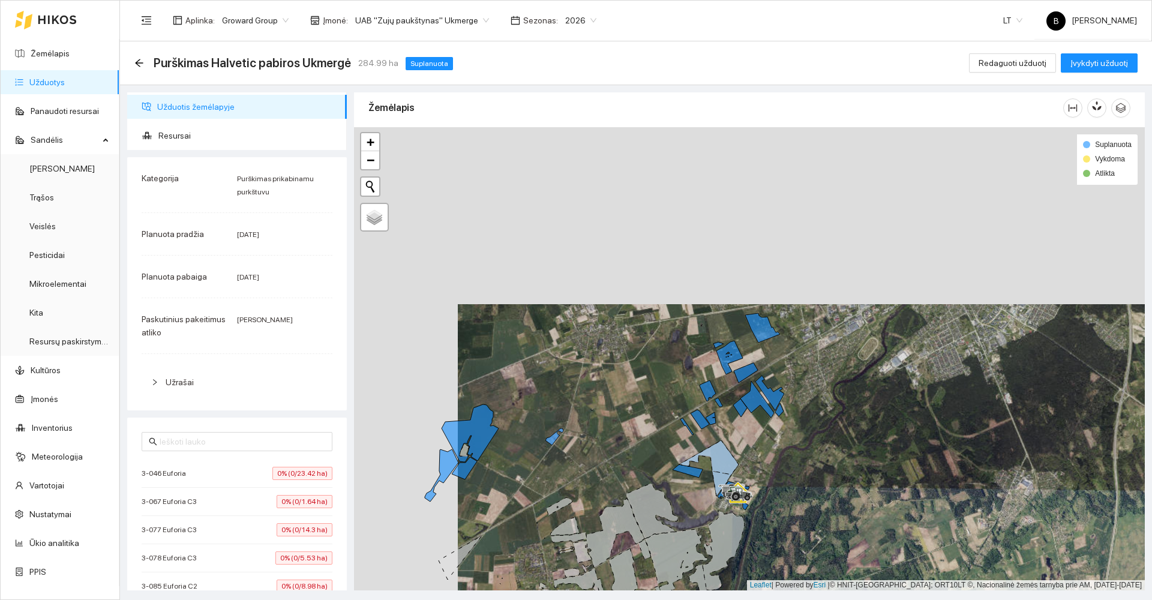
drag, startPoint x: 484, startPoint y: 262, endPoint x: 627, endPoint y: 403, distance: 200.7
click at [626, 406] on div at bounding box center [749, 358] width 791 height 463
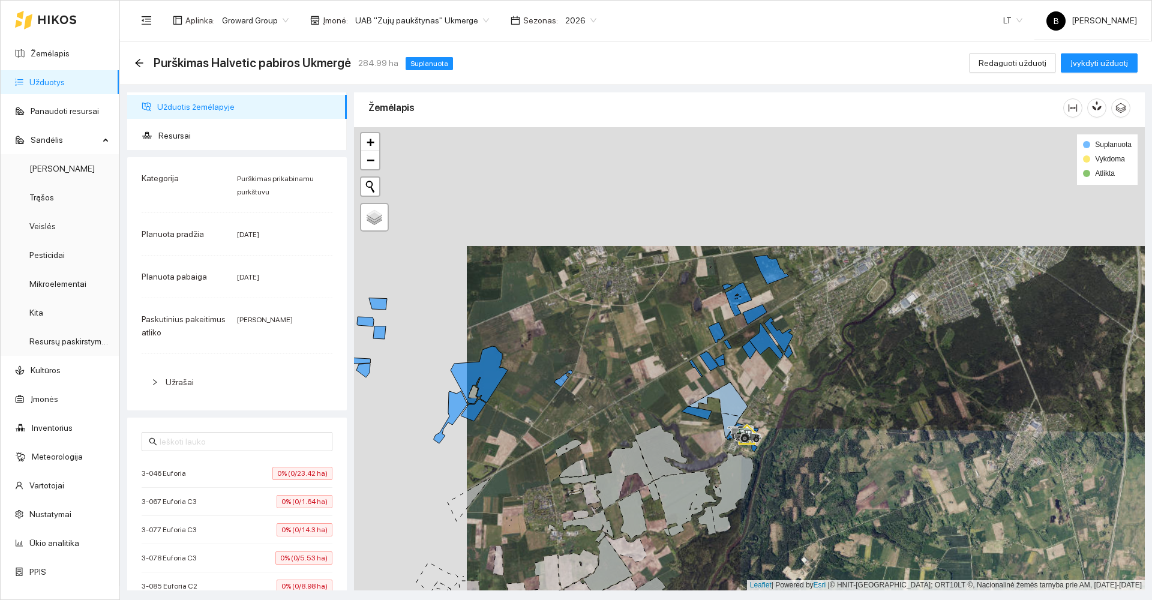
drag, startPoint x: 549, startPoint y: 450, endPoint x: 563, endPoint y: 366, distance: 84.6
click at [564, 367] on div at bounding box center [749, 358] width 791 height 463
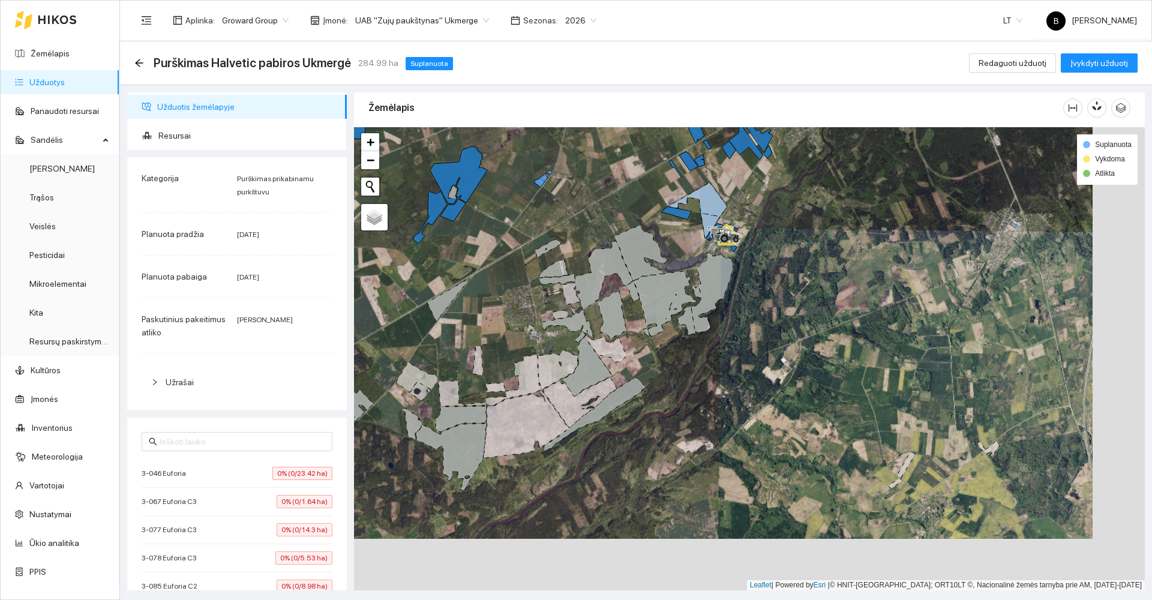
drag, startPoint x: 894, startPoint y: 346, endPoint x: 798, endPoint y: 269, distance: 123.0
click at [804, 272] on div at bounding box center [749, 358] width 791 height 463
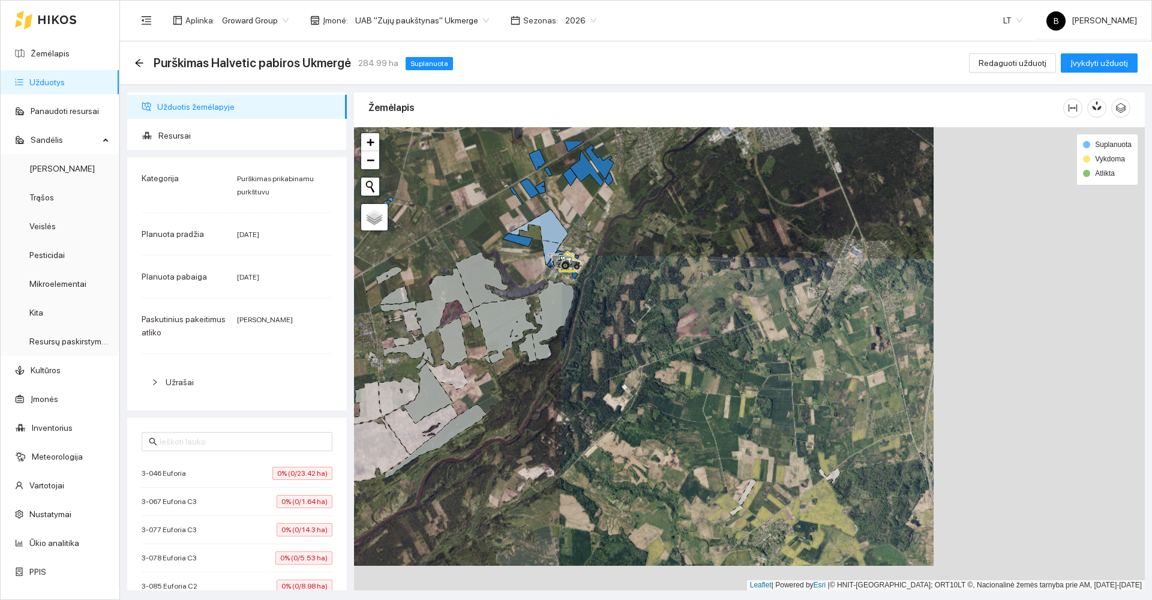
drag, startPoint x: 841, startPoint y: 284, endPoint x: 738, endPoint y: 346, distance: 119.8
click at [738, 346] on div at bounding box center [749, 358] width 791 height 463
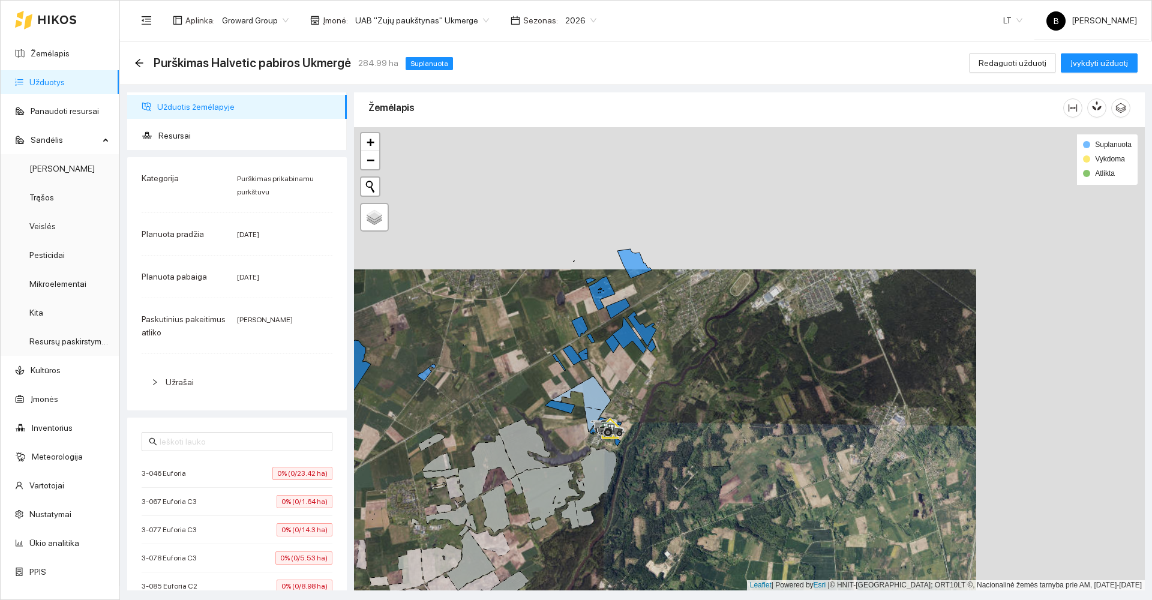
drag, startPoint x: 742, startPoint y: 269, endPoint x: 790, endPoint y: 434, distance: 171.3
click at [790, 434] on div at bounding box center [749, 358] width 791 height 463
